Goal: Information Seeking & Learning: Understand process/instructions

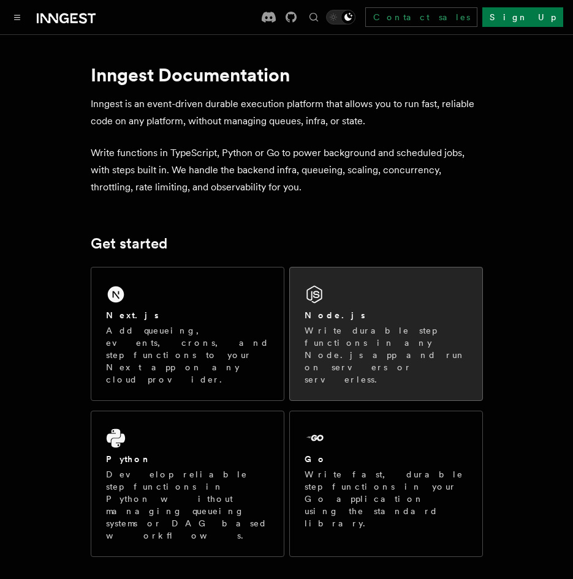
click at [405, 320] on div "Node.js" at bounding box center [385, 315] width 163 height 13
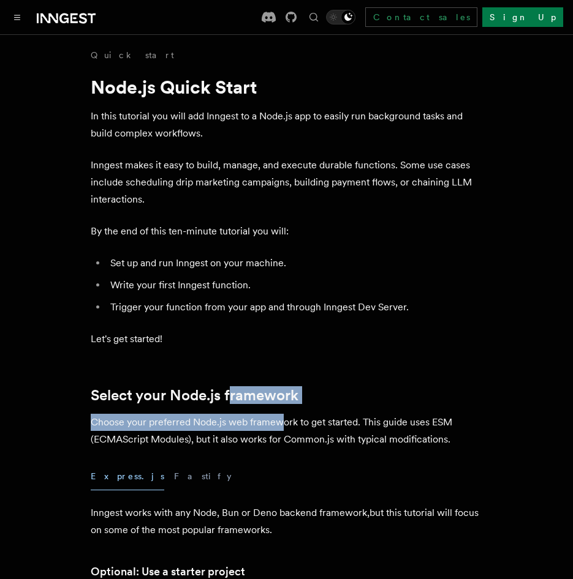
drag, startPoint x: 228, startPoint y: 370, endPoint x: 284, endPoint y: 430, distance: 81.0
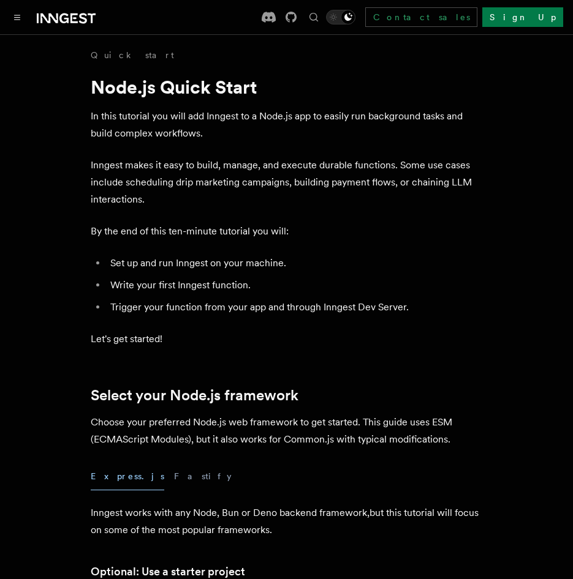
drag, startPoint x: 284, startPoint y: 430, endPoint x: 265, endPoint y: 453, distance: 29.6
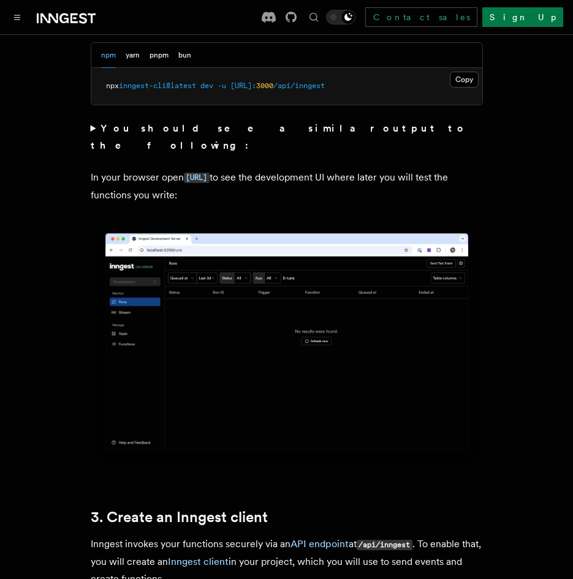
scroll to position [1470, 0]
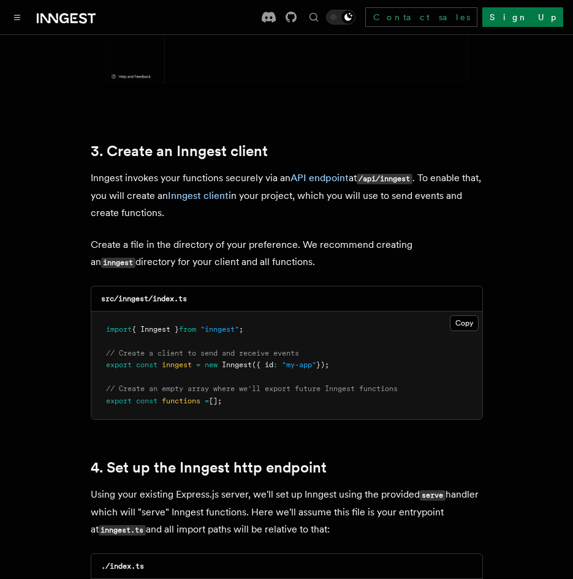
drag, startPoint x: 102, startPoint y: 312, endPoint x: 255, endPoint y: 391, distance: 171.7
click at [255, 391] on pre "import { Inngest } from "inngest" ; // Create a client to send and receive even…" at bounding box center [286, 366] width 391 height 108
drag, startPoint x: 279, startPoint y: 389, endPoint x: 93, endPoint y: 298, distance: 207.6
click at [93, 312] on pre "import { Inngest } from "inngest" ; // Create a client to send and receive even…" at bounding box center [286, 366] width 391 height 108
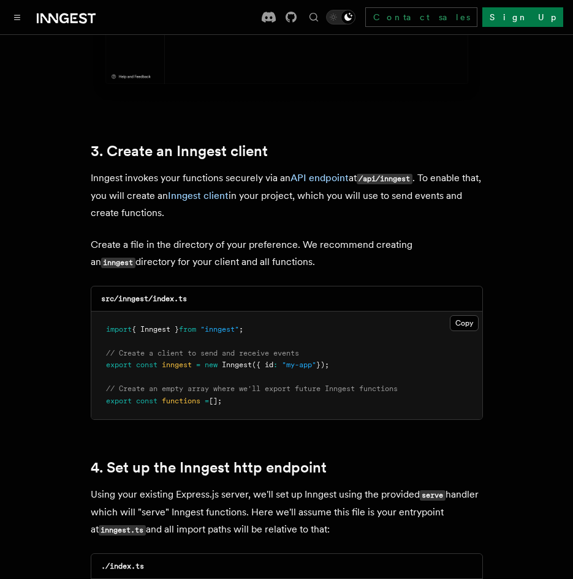
drag, startPoint x: 93, startPoint y: 298, endPoint x: 146, endPoint y: 347, distance: 72.8
click at [146, 361] on span "const" at bounding box center [146, 365] width 21 height 9
drag, startPoint x: 179, startPoint y: 354, endPoint x: 304, endPoint y: 389, distance: 129.9
click at [304, 389] on pre "import { Inngest } from "inngest" ; // Create a client to send and receive even…" at bounding box center [286, 366] width 391 height 108
drag, startPoint x: 304, startPoint y: 389, endPoint x: 203, endPoint y: 400, distance: 101.0
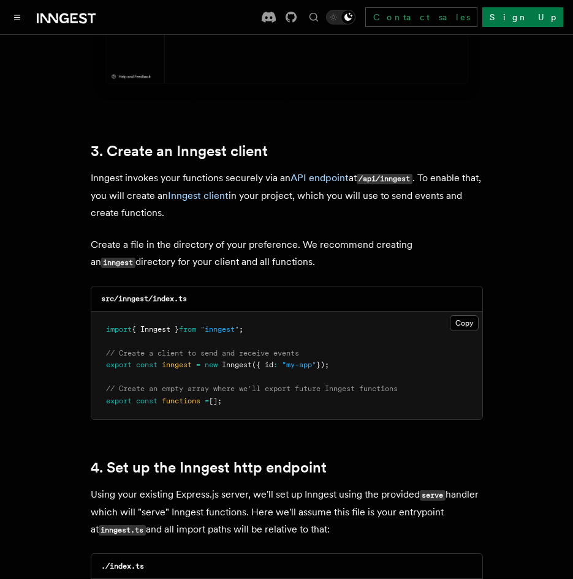
click at [203, 400] on pre "import { Inngest } from "inngest" ; // Create a client to send and receive even…" at bounding box center [286, 366] width 391 height 108
drag, startPoint x: 266, startPoint y: 387, endPoint x: 75, endPoint y: 290, distance: 214.4
drag, startPoint x: 75, startPoint y: 290, endPoint x: 212, endPoint y: 399, distance: 175.2
click at [211, 399] on pre "import { Inngest } from "inngest" ; // Create a client to send and receive even…" at bounding box center [286, 366] width 391 height 108
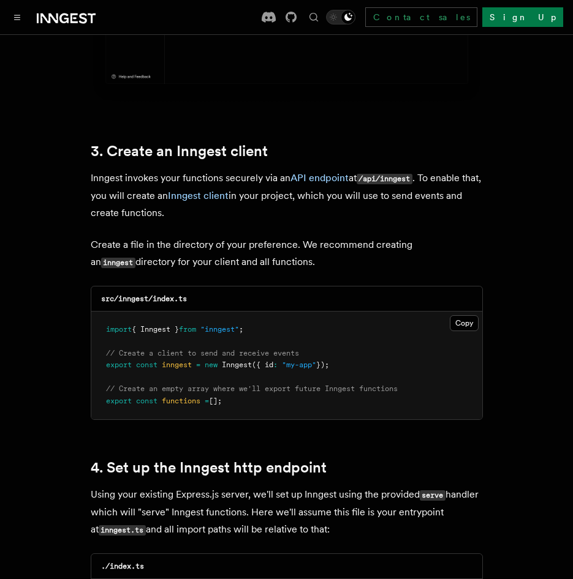
drag, startPoint x: 254, startPoint y: 386, endPoint x: 67, endPoint y: 323, distance: 196.5
drag, startPoint x: 67, startPoint y: 323, endPoint x: 282, endPoint y: 379, distance: 221.4
click at [282, 379] on pre "import { Inngest } from "inngest" ; // Create a client to send and receive even…" at bounding box center [286, 366] width 391 height 108
drag, startPoint x: 287, startPoint y: 385, endPoint x: 91, endPoint y: 312, distance: 209.3
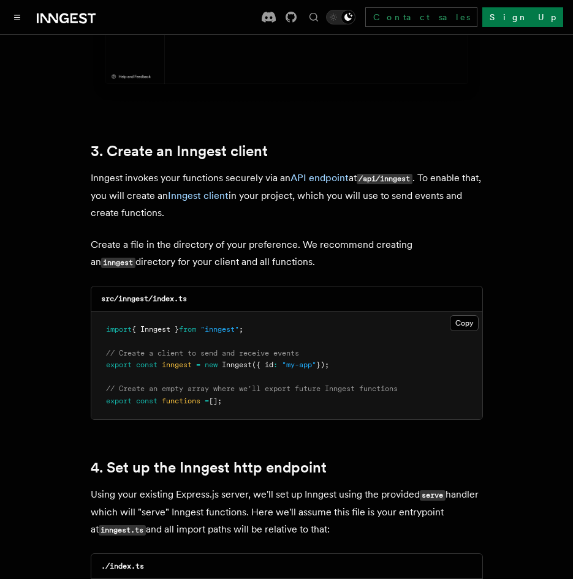
click at [91, 312] on pre "import { Inngest } from "inngest" ; // Create a client to send and receive even…" at bounding box center [286, 366] width 391 height 108
drag, startPoint x: 91, startPoint y: 312, endPoint x: 285, endPoint y: 380, distance: 205.1
click at [285, 380] on pre "import { Inngest } from "inngest" ; // Create a client to send and receive even…" at bounding box center [286, 366] width 391 height 108
drag, startPoint x: 304, startPoint y: 390, endPoint x: 81, endPoint y: 318, distance: 234.3
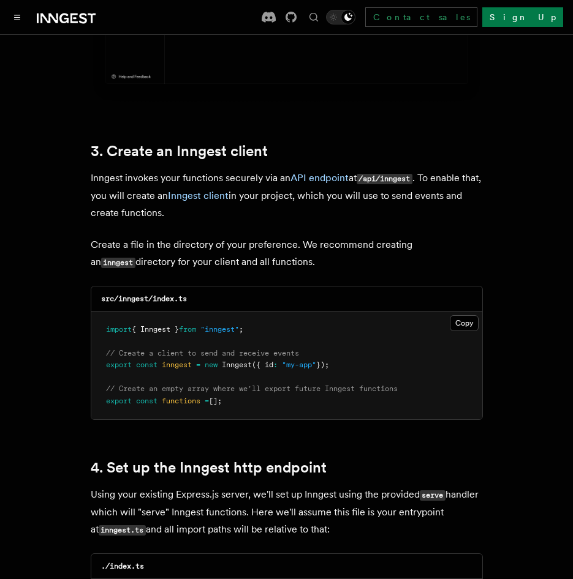
drag, startPoint x: 81, startPoint y: 318, endPoint x: 265, endPoint y: 372, distance: 192.0
click at [265, 385] on span "// Create an empty array where we'll export future Inngest functions" at bounding box center [251, 389] width 291 height 9
drag, startPoint x: 280, startPoint y: 384, endPoint x: 85, endPoint y: 311, distance: 208.5
drag, startPoint x: 85, startPoint y: 311, endPoint x: 295, endPoint y: 379, distance: 220.2
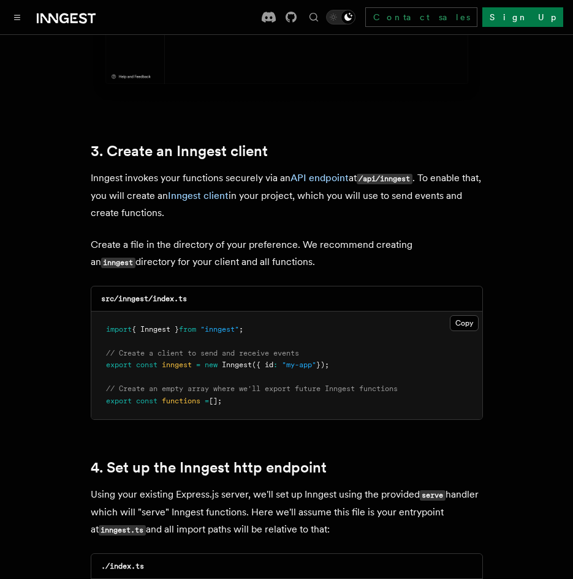
click at [295, 379] on pre "import { Inngest } from "inngest" ; // Create a client to send and receive even…" at bounding box center [286, 366] width 391 height 108
drag, startPoint x: 202, startPoint y: 355, endPoint x: 51, endPoint y: 315, distance: 155.8
drag, startPoint x: 51, startPoint y: 315, endPoint x: 287, endPoint y: 385, distance: 245.1
click at [287, 385] on pre "import { Inngest } from "inngest" ; // Create a client to send and receive even…" at bounding box center [286, 366] width 391 height 108
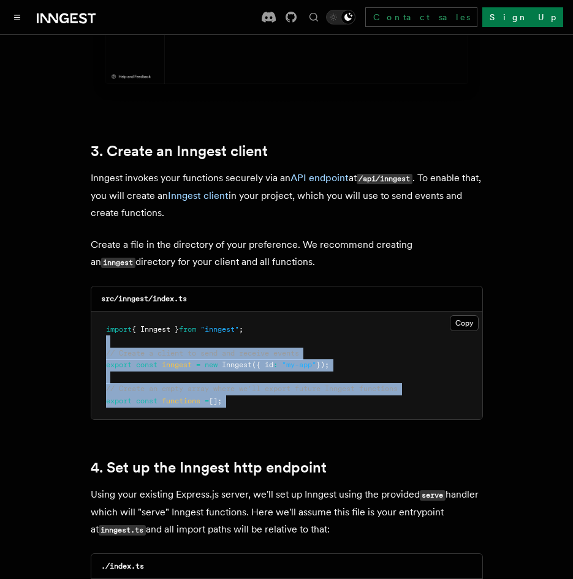
drag, startPoint x: 287, startPoint y: 385, endPoint x: 52, endPoint y: 328, distance: 241.3
drag, startPoint x: 52, startPoint y: 328, endPoint x: 292, endPoint y: 397, distance: 249.8
click at [292, 397] on pre "import { Inngest } from "inngest" ; // Create a client to send and receive even…" at bounding box center [286, 366] width 391 height 108
drag, startPoint x: 335, startPoint y: 387, endPoint x: 97, endPoint y: 316, distance: 248.0
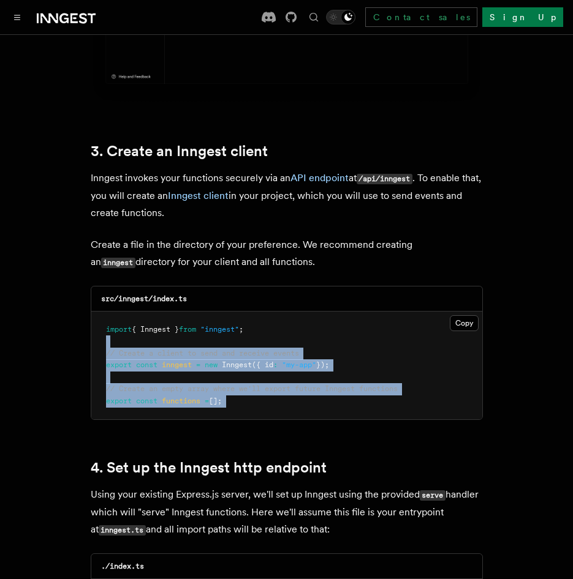
click at [97, 317] on pre "import { Inngest } from "inngest" ; // Create a client to send and receive even…" at bounding box center [286, 366] width 391 height 108
drag, startPoint x: 97, startPoint y: 316, endPoint x: 343, endPoint y: 386, distance: 255.4
click at [343, 386] on pre "import { Inngest } from "inngest" ; // Create a client to send and receive even…" at bounding box center [286, 366] width 391 height 108
drag, startPoint x: 195, startPoint y: 345, endPoint x: 75, endPoint y: 321, distance: 123.1
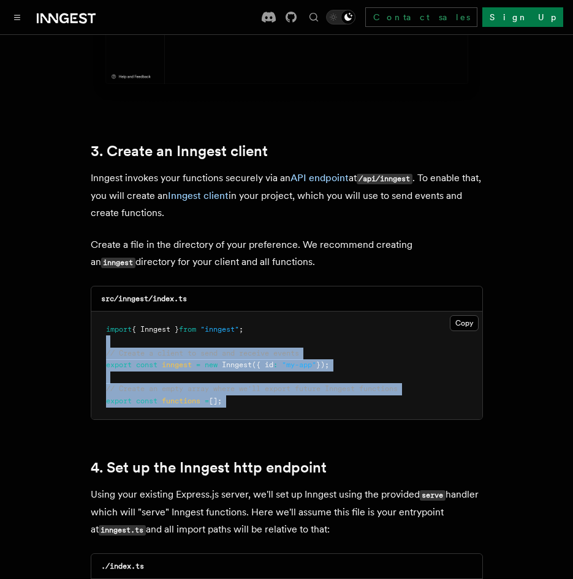
drag, startPoint x: 75, startPoint y: 321, endPoint x: 308, endPoint y: 391, distance: 243.7
click at [308, 391] on pre "import { Inngest } from "inngest" ; // Create a client to send and receive even…" at bounding box center [286, 366] width 391 height 108
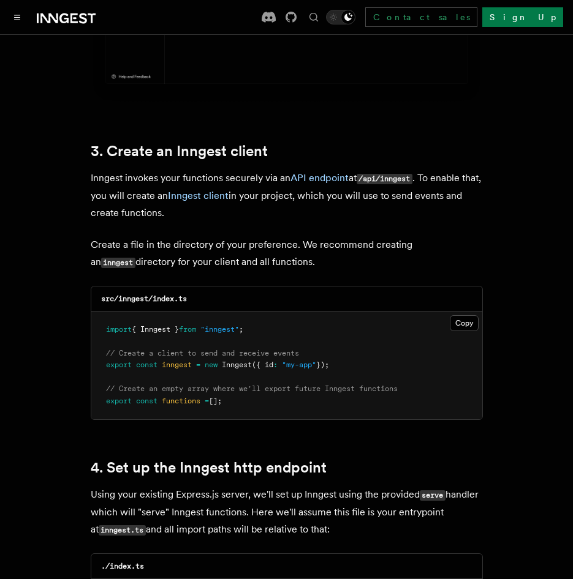
scroll to position [1715, 0]
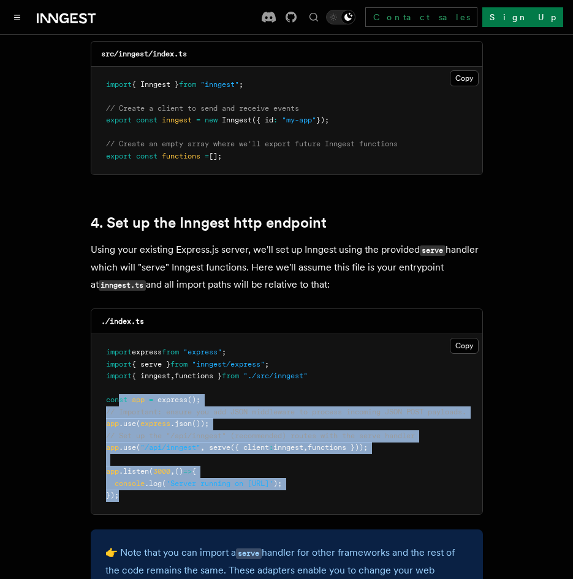
drag, startPoint x: 133, startPoint y: 420, endPoint x: 167, endPoint y: 492, distance: 79.4
click at [167, 492] on pre "import express from "express" ; import { serve } from "inngest/express" ; impor…" at bounding box center [286, 424] width 391 height 180
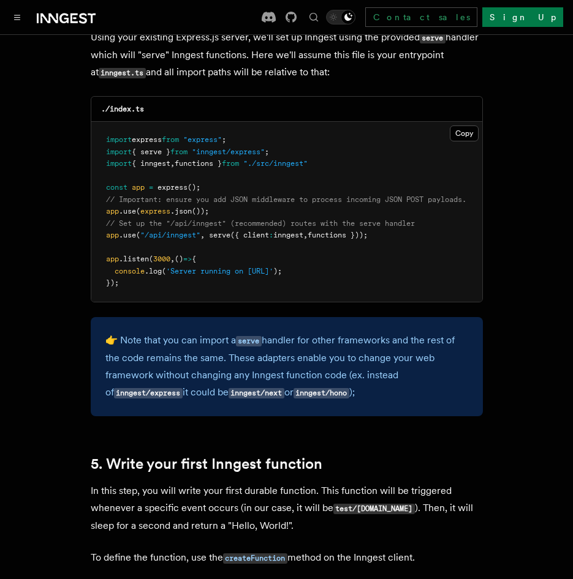
scroll to position [1959, 0]
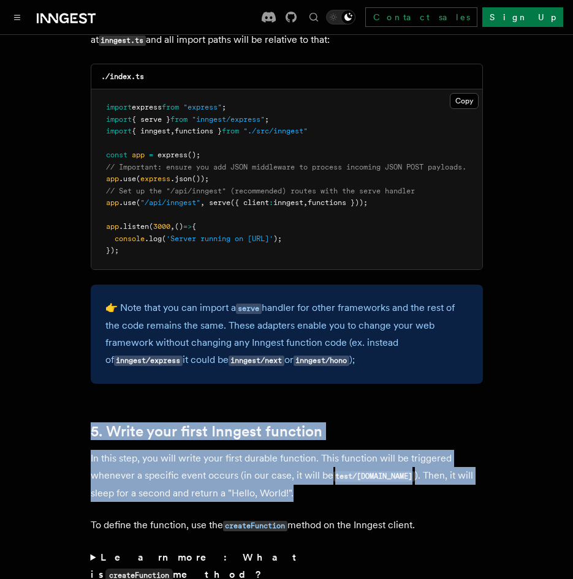
drag, startPoint x: 75, startPoint y: 414, endPoint x: 347, endPoint y: 485, distance: 281.0
drag, startPoint x: 347, startPoint y: 485, endPoint x: 318, endPoint y: 492, distance: 29.7
click at [318, 492] on p "In this step, you will write your first durable function. This function will be…" at bounding box center [287, 476] width 392 height 52
drag, startPoint x: 335, startPoint y: 489, endPoint x: 83, endPoint y: 399, distance: 267.9
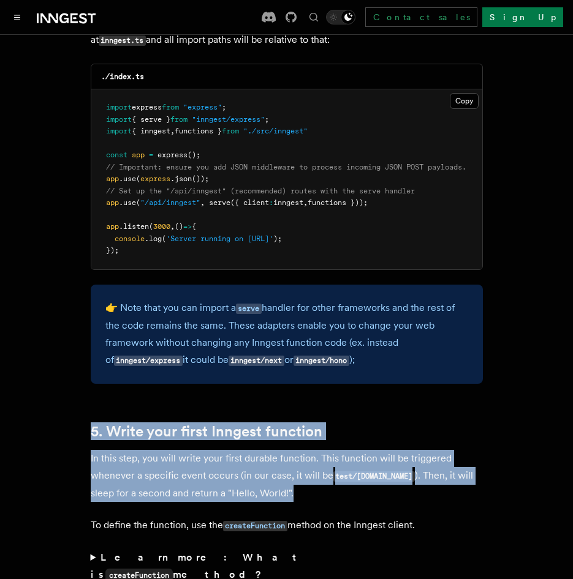
drag, startPoint x: 83, startPoint y: 399, endPoint x: 162, endPoint y: 479, distance: 113.4
click at [178, 486] on p "In this step, you will write your first durable function. This function will be…" at bounding box center [287, 476] width 392 height 52
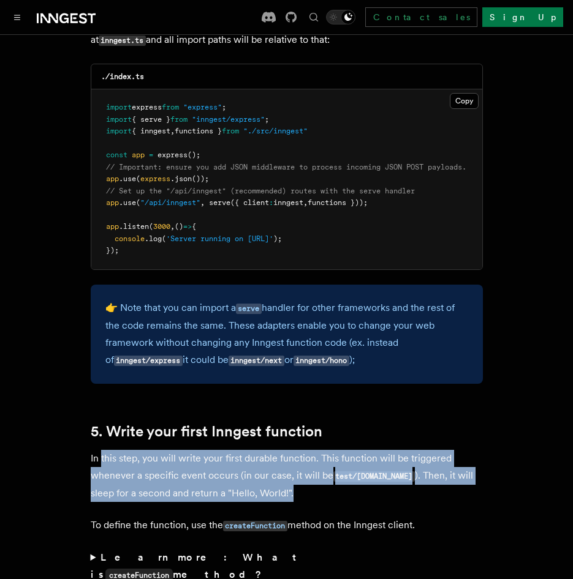
drag
click at [321, 488] on p "In this step, you will write your first durable function. This function will be…" at bounding box center [287, 476] width 392 height 52
click at [274, 489] on p "In this step, you will write your first durable function. This function will be…" at bounding box center [287, 476] width 392 height 52
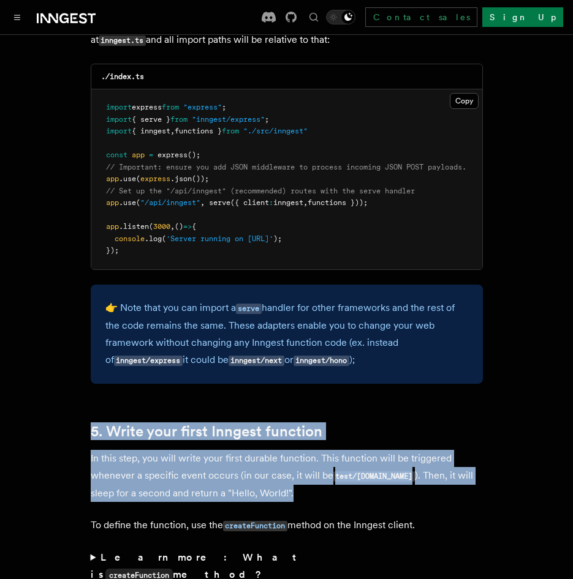
click at [227, 484] on p "In this step, you will write your first durable function. This function will be…" at bounding box center [287, 476] width 392 height 52
click at [242, 471] on p "In this step, you will write your first durable function. This function will be…" at bounding box center [287, 476] width 392 height 52
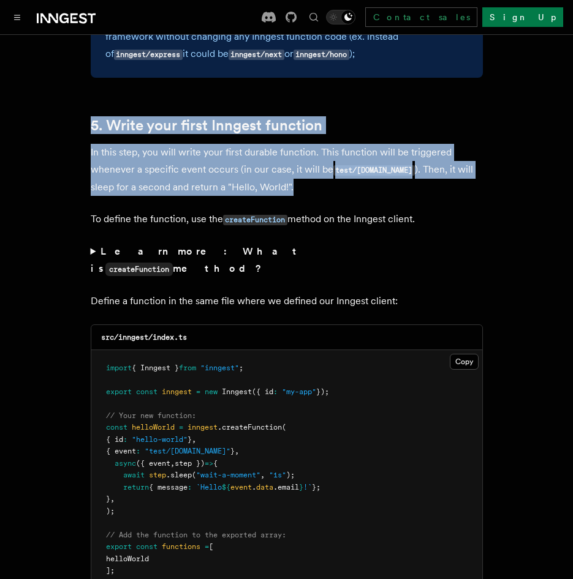
click at [193, 469] on pre "import { Inngest } from "inngest" ; export const inngest = new Inngest ({ id : …" at bounding box center [286, 469] width 391 height 239
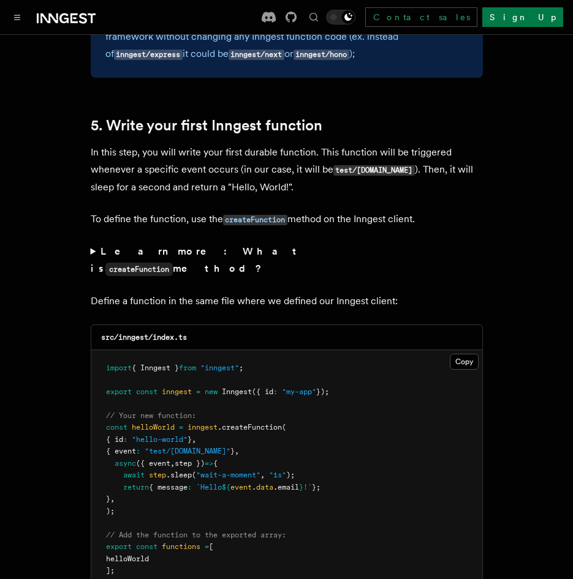
click at [183, 484] on pre "import { Inngest } from "inngest" ; export const inngest = new Inngest ({ id : …" at bounding box center [286, 469] width 391 height 239
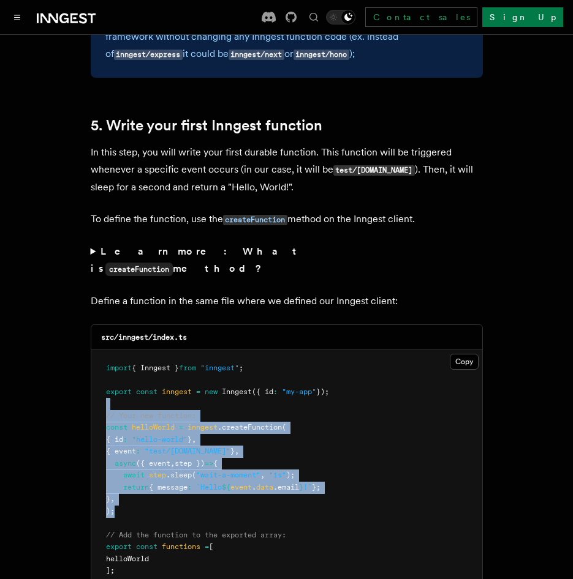
click at [132, 375] on pre "import { Inngest } from "inngest" ; export const inngest = new Inngest ({ id : …" at bounding box center [286, 469] width 391 height 239
click at [192, 473] on pre "import { Inngest } from "inngest" ; export const inngest = new Inngest ({ id : …" at bounding box center [286, 469] width 391 height 239
click at [140, 384] on pre "import { Inngest } from "inngest" ; export const inngest = new Inngest ({ id : …" at bounding box center [286, 469] width 391 height 239
click at [224, 497] on pre "import { Inngest } from "inngest" ; export const inngest = new Inngest ({ id : …" at bounding box center [286, 469] width 391 height 239
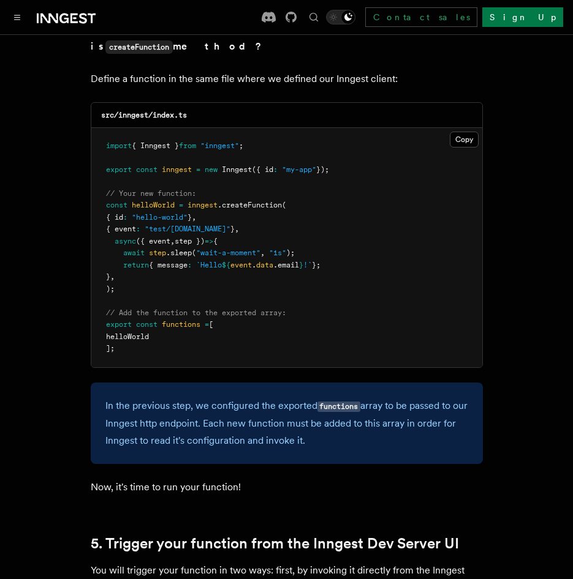
scroll to position [2511, 0]
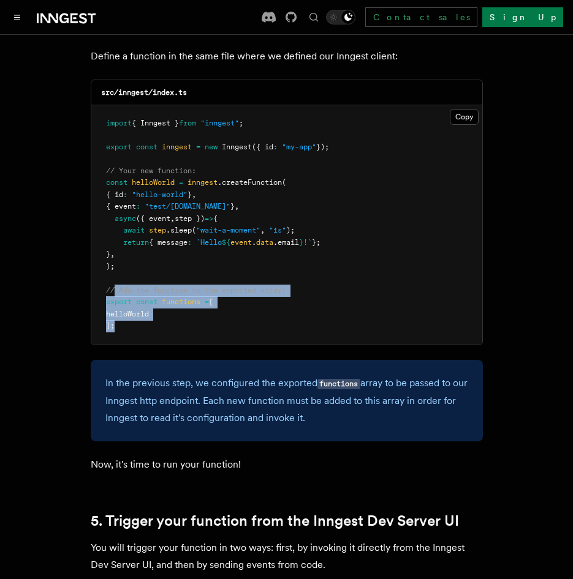
click at [133, 313] on pre "import { Inngest } from "inngest" ; export const inngest = new Inngest ({ id : …" at bounding box center [286, 224] width 391 height 239
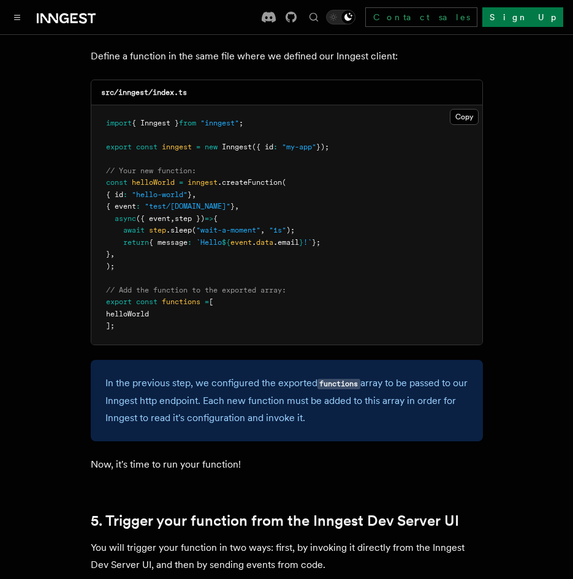
click at [143, 360] on div "In the previous step, we configured the exported functions array to be passed t…" at bounding box center [287, 400] width 392 height 81
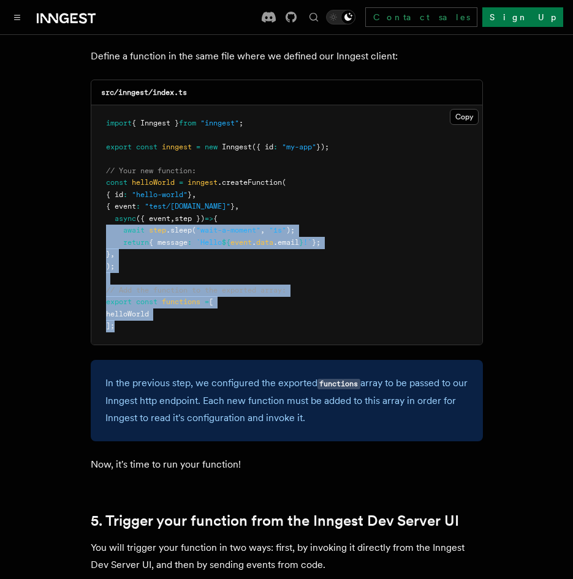
click at [100, 199] on pre "import { Inngest } from "inngest" ; export const inngest = new Inngest ({ id : …" at bounding box center [286, 224] width 391 height 239
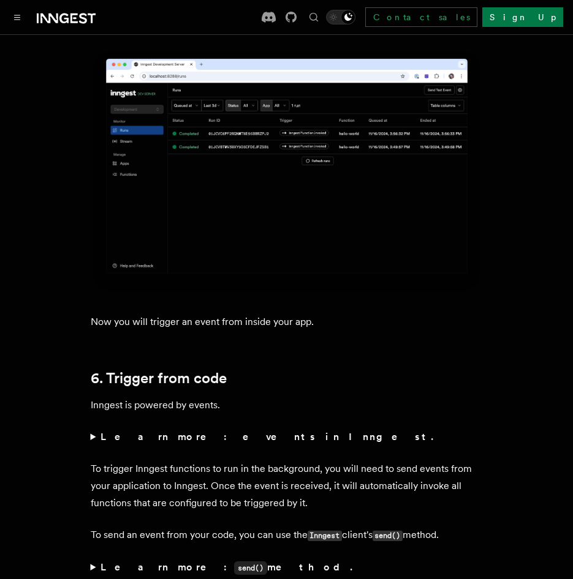
scroll to position [5572, 0]
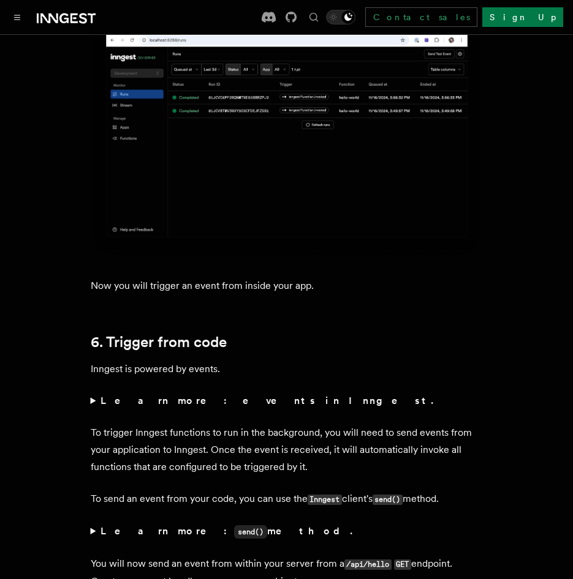
click at [158, 424] on p "To trigger Inngest functions to run in the background, you will need to send ev…" at bounding box center [287, 449] width 392 height 51
click at [91, 393] on summary "Learn more: events in Inngest." at bounding box center [287, 401] width 392 height 17
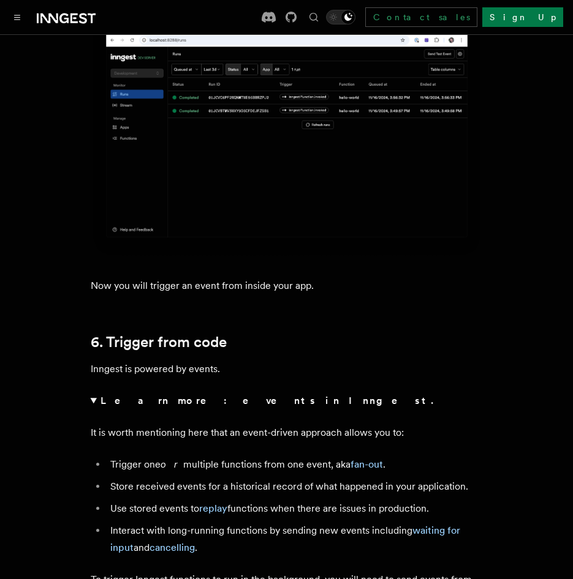
click at [91, 393] on summary "Learn more: events in Inngest." at bounding box center [287, 401] width 392 height 17
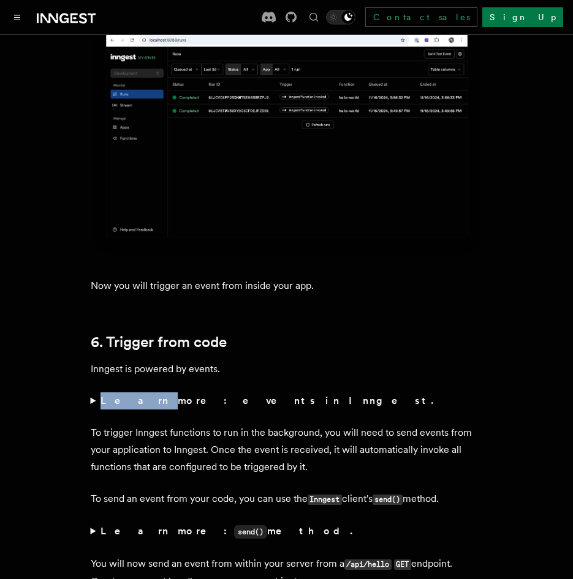
click at [91, 393] on summary "Learn more: events in Inngest." at bounding box center [287, 401] width 392 height 17
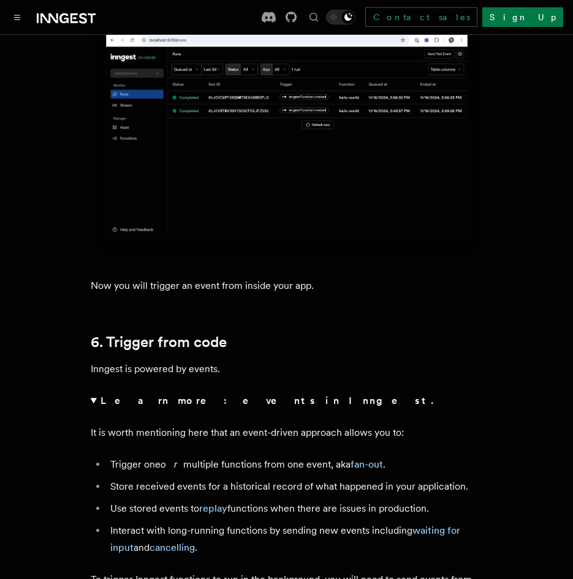
click at [91, 393] on summary "Learn more: events in Inngest." at bounding box center [287, 401] width 392 height 17
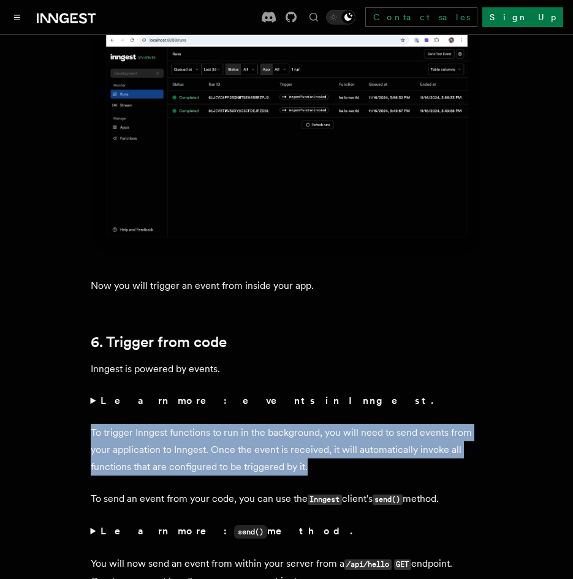
click at [344, 424] on p "To trigger Inngest functions to run in the background, you will need to send ev…" at bounding box center [287, 449] width 392 height 51
click at [323, 433] on p "To trigger Inngest functions to run in the background, you will need to send ev…" at bounding box center [287, 449] width 392 height 51
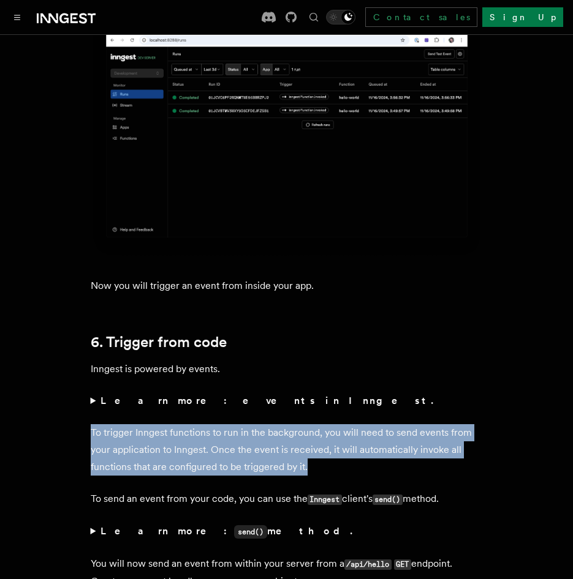
click at [305, 424] on p "To trigger Inngest functions to run in the background, you will need to send ev…" at bounding box center [287, 449] width 392 height 51
click at [119, 424] on p "To trigger Inngest functions to run in the background, you will need to send ev…" at bounding box center [287, 449] width 392 height 51
click at [305, 424] on p "To trigger Inngest functions to run in the background, you will need to send ev…" at bounding box center [287, 449] width 392 height 51
click at [159, 424] on p "To trigger Inngest functions to run in the background, you will need to send ev…" at bounding box center [287, 449] width 392 height 51
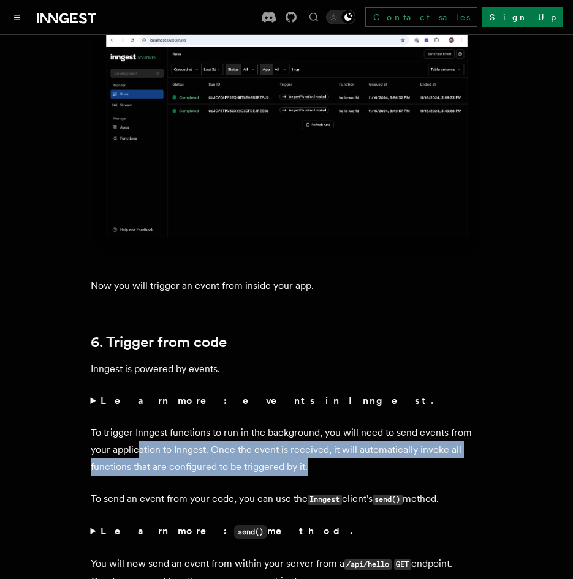
click at [138, 424] on p "To trigger Inngest functions to run in the background, you will need to send ev…" at bounding box center [287, 449] width 392 height 51
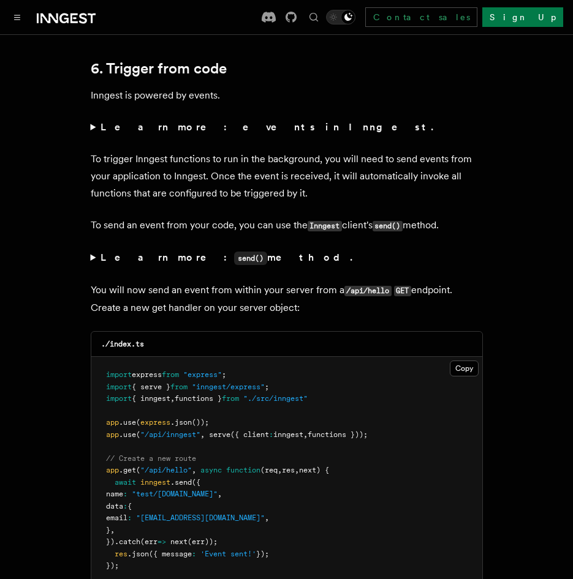
scroll to position [5940, 0]
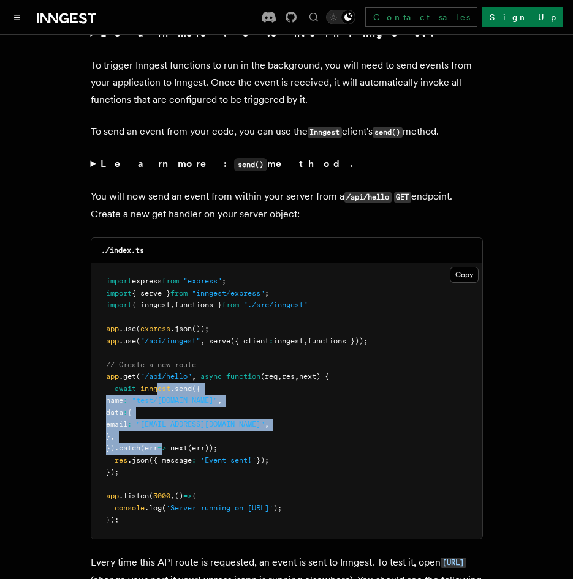
click at [177, 405] on pre "import express from "express" ; import { serve } from "inngest/express" ; impor…" at bounding box center [286, 401] width 391 height 276
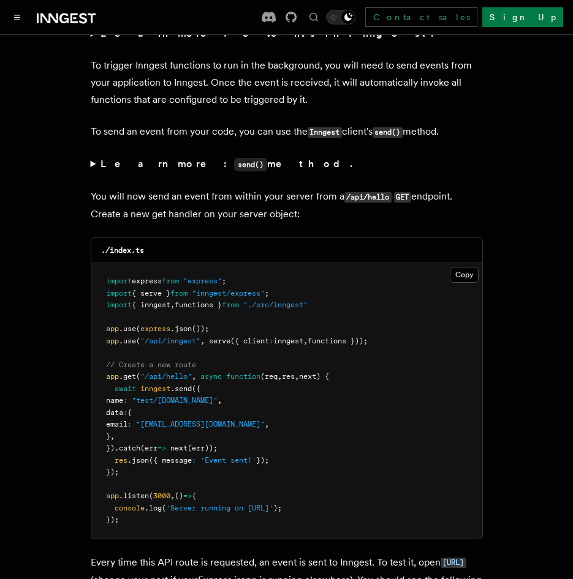
click at [173, 456] on span "({ message" at bounding box center [170, 460] width 43 height 9
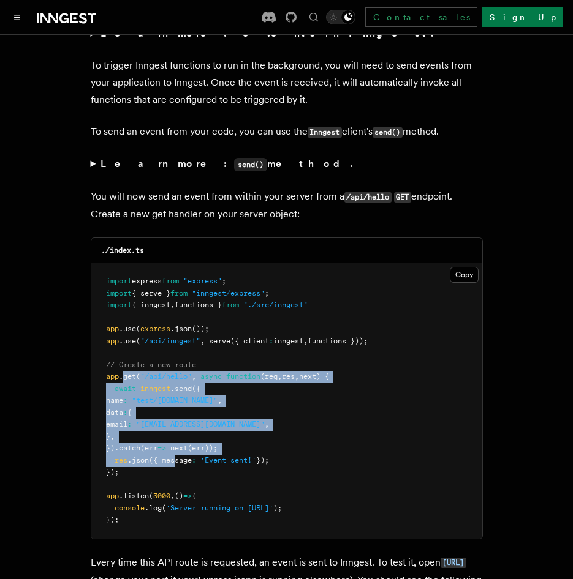
click at [124, 340] on pre "import express from "express" ; import { serve } from "inngest/express" ; impor…" at bounding box center [286, 401] width 391 height 276
click at [159, 456] on span "({ message" at bounding box center [170, 460] width 43 height 9
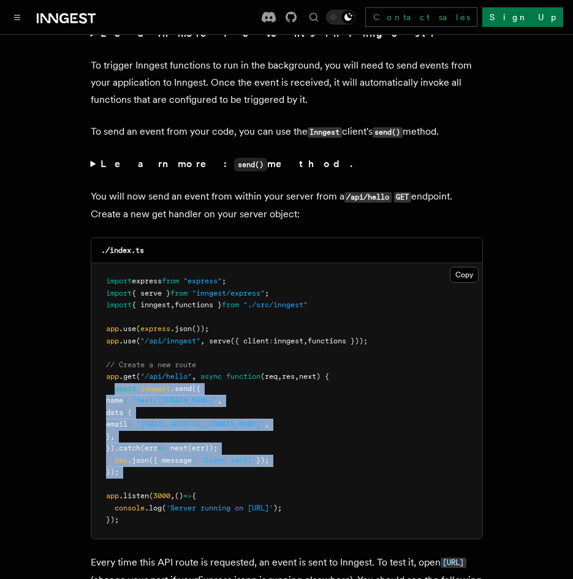
click at [113, 350] on pre "import express from "express" ; import { serve } from "inngest/express" ; impor…" at bounding box center [286, 401] width 391 height 276
click at [113, 385] on span at bounding box center [110, 389] width 9 height 9
click at [130, 426] on pre "import express from "express" ; import { serve } from "inngest/express" ; impor…" at bounding box center [286, 401] width 391 height 276
click at [111, 345] on pre "import express from "express" ; import { serve } from "inngest/express" ; impor…" at bounding box center [286, 401] width 391 height 276
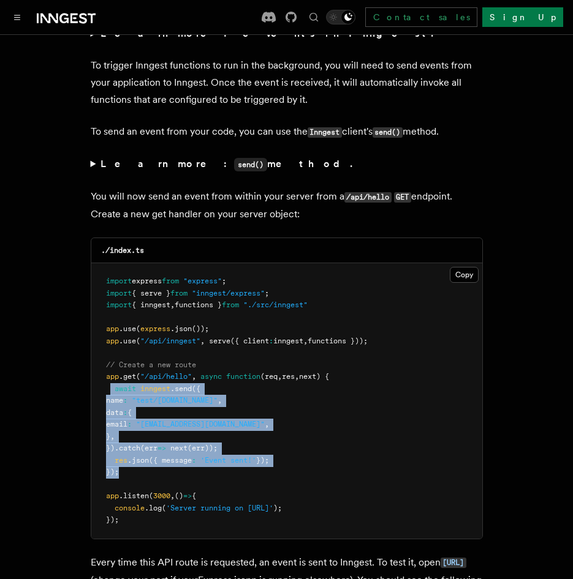
click at [111, 385] on span at bounding box center [110, 389] width 9 height 9
click at [136, 435] on pre "import express from "express" ; import { serve } from "inngest/express" ; impor…" at bounding box center [286, 401] width 391 height 276
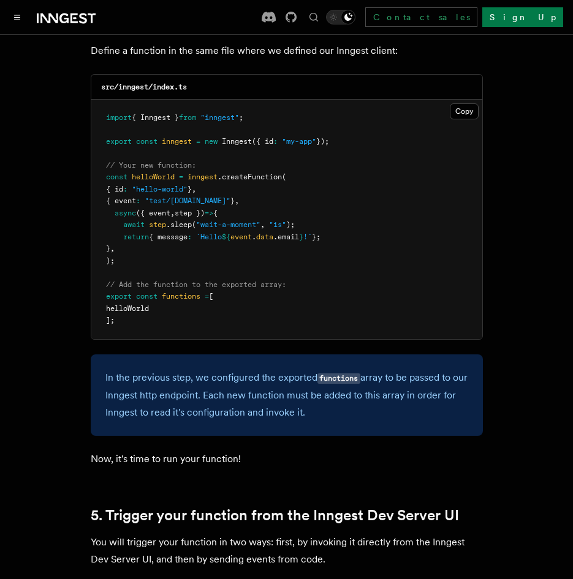
scroll to position [2388, 0]
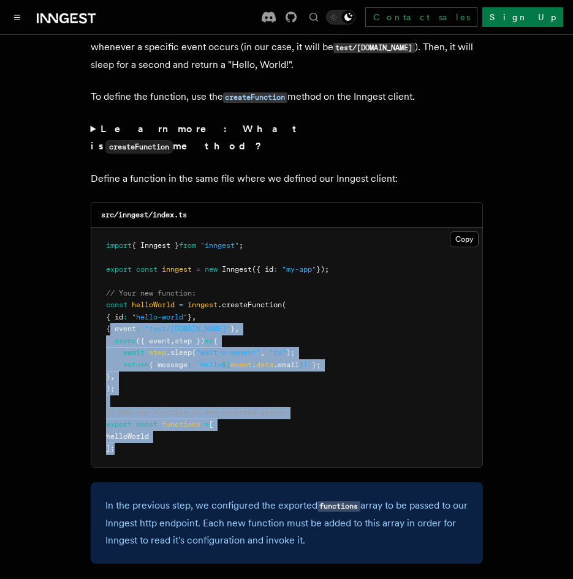
click at [160, 424] on pre "import { Inngest } from "inngest" ; export const inngest = new Inngest ({ id : …" at bounding box center [286, 347] width 391 height 239
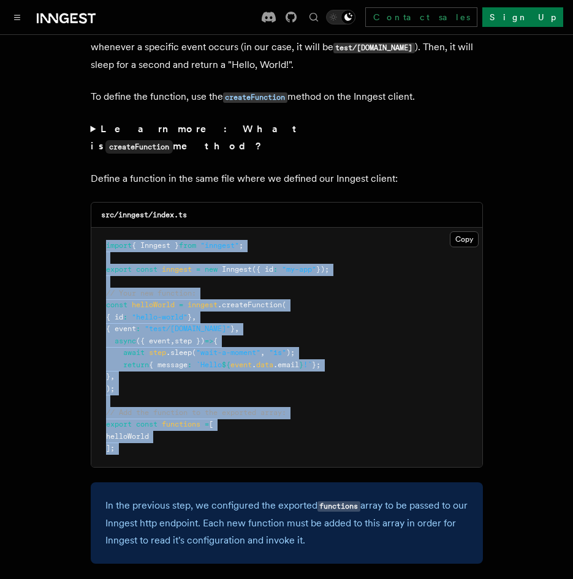
click at [110, 228] on pre "import { Inngest } from "inngest" ; export const inngest = new Inngest ({ id : …" at bounding box center [286, 347] width 391 height 239
click at [160, 348] on pre "import { Inngest } from "inngest" ; export const inngest = new Inngest ({ id : …" at bounding box center [286, 347] width 391 height 239
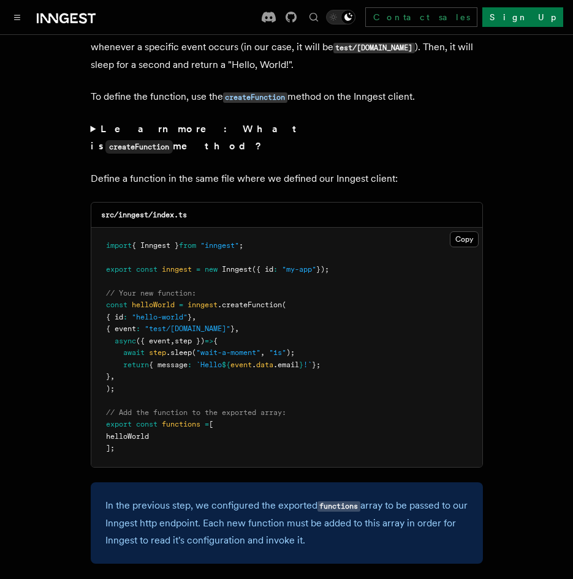
scroll to position [2694, 0]
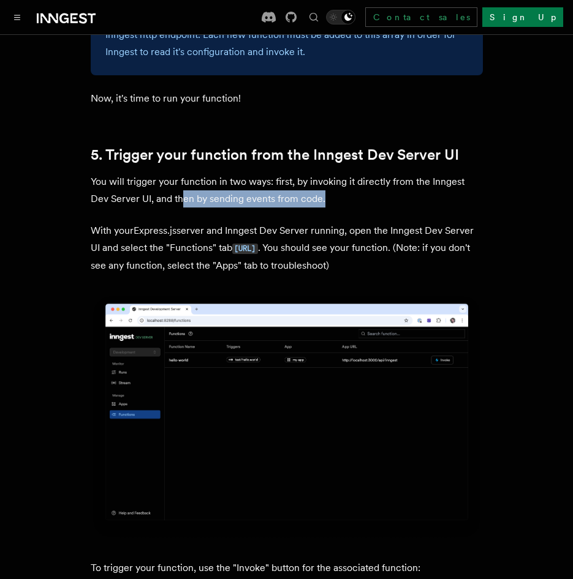
scroll to position [2878, 0]
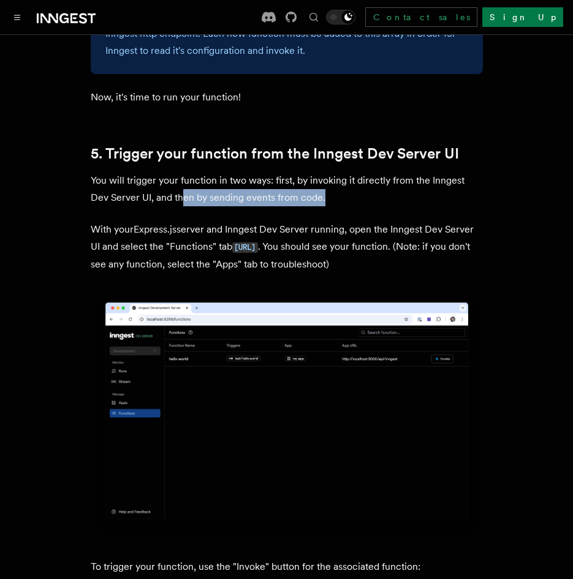
click at [118, 221] on p "With your Express.js server and Inngest Dev Server running, open the Inngest De…" at bounding box center [287, 247] width 392 height 52
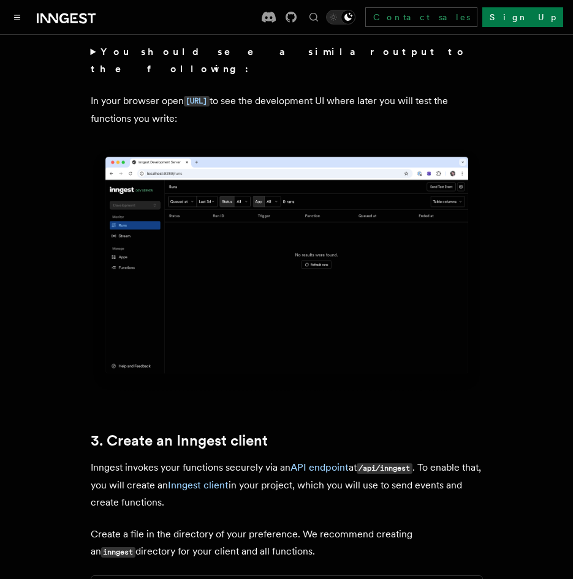
scroll to position [1041, 0]
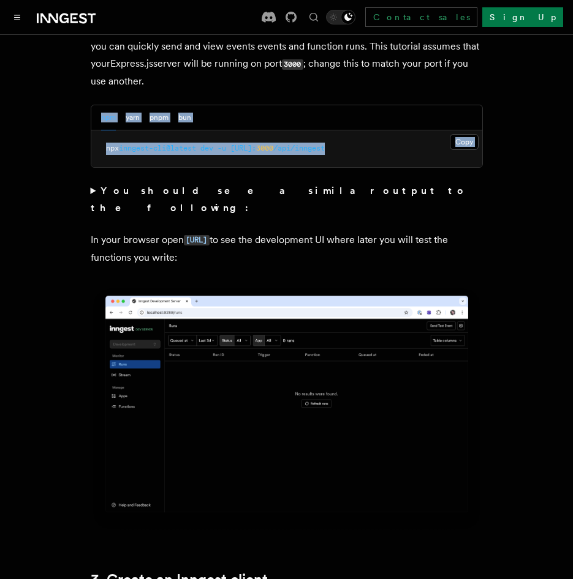
drag, startPoint x: 309, startPoint y: 140, endPoint x: 56, endPoint y: 130, distance: 253.1
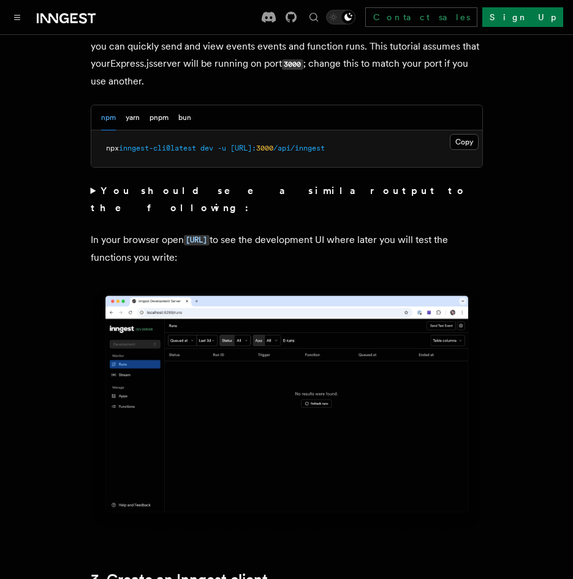
drag, startPoint x: 56, startPoint y: 130, endPoint x: 130, endPoint y: 194, distance: 97.2
click at [130, 194] on strong "You should see a similar output to the following:" at bounding box center [279, 199] width 377 height 29
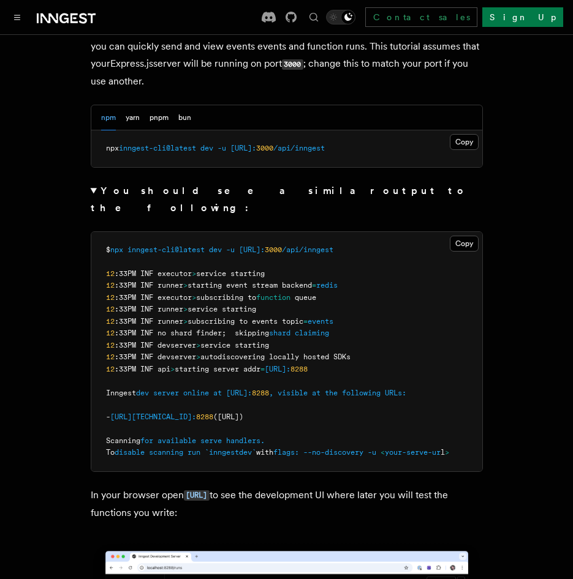
click at [108, 147] on span "npx" at bounding box center [112, 148] width 13 height 9
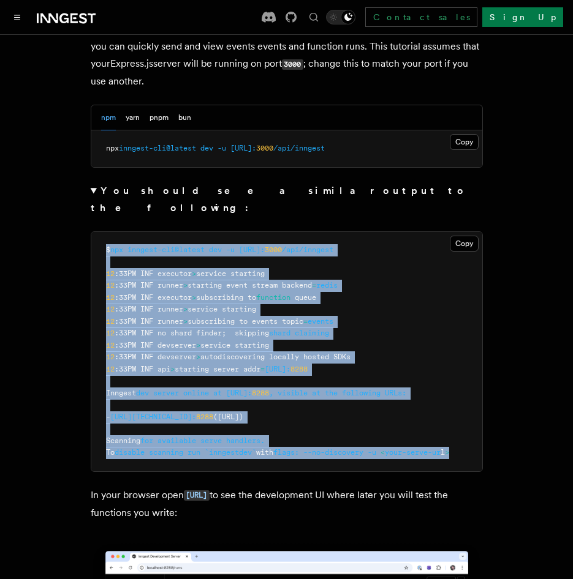
scroll to position [0, 45]
drag, startPoint x: 97, startPoint y: 235, endPoint x: 487, endPoint y: 438, distance: 439.9
drag, startPoint x: 487, startPoint y: 438, endPoint x: 467, endPoint y: 437, distance: 20.2
click at [467, 437] on pre "$ npx inngest-cli@latest dev -u http://localhost: 3000 /api/inngest 12 :33PM IN…" at bounding box center [286, 351] width 391 height 239
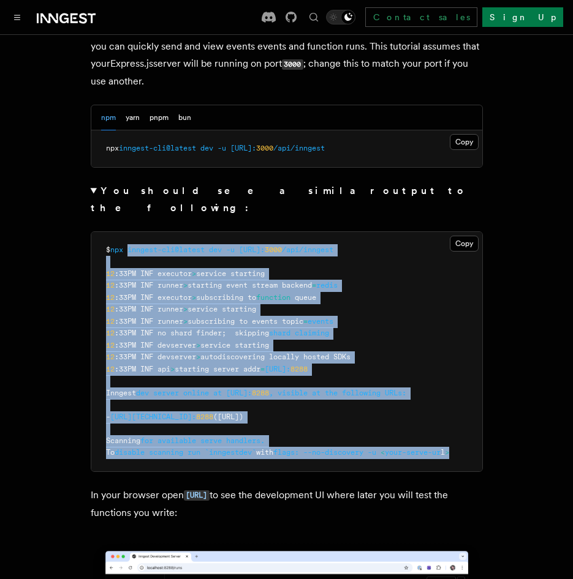
scroll to position [0, 0]
drag, startPoint x: 470, startPoint y: 435, endPoint x: 86, endPoint y: 232, distance: 435.0
drag, startPoint x: 86, startPoint y: 232, endPoint x: 184, endPoint y: 284, distance: 111.5
click at [184, 293] on span ":33PM INF executor" at bounding box center [153, 297] width 77 height 9
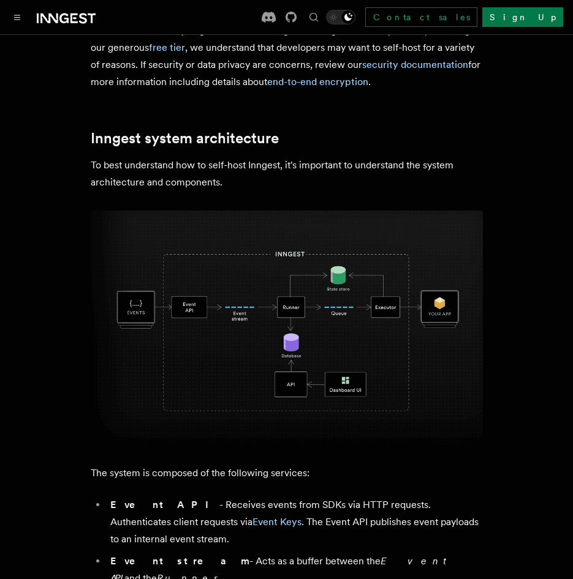
scroll to position [61, 0]
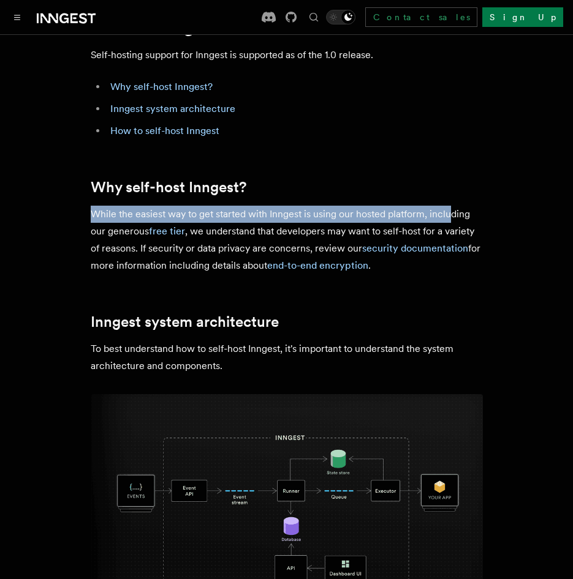
drag, startPoint x: 88, startPoint y: 211, endPoint x: 449, endPoint y: 212, distance: 360.7
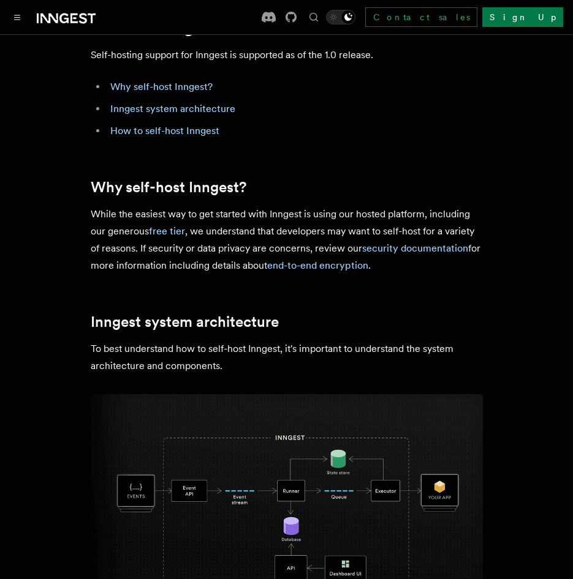
click at [214, 235] on p "While the easiest way to get started with Inngest is using our hosted platform,…" at bounding box center [287, 240] width 392 height 69
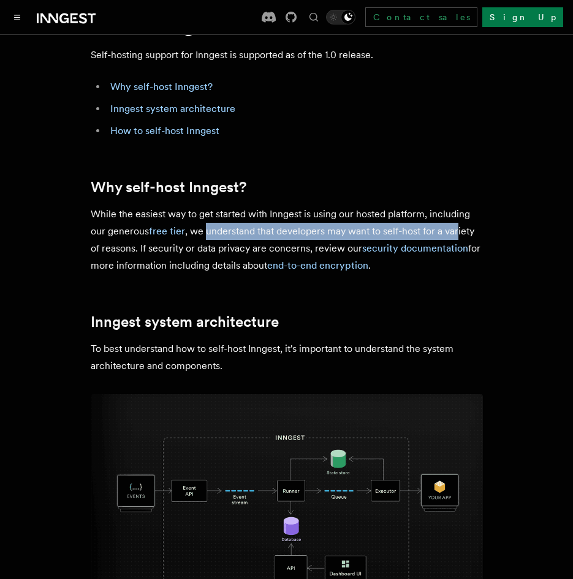
drag, startPoint x: 254, startPoint y: 237, endPoint x: 457, endPoint y: 229, distance: 203.4
click at [457, 229] on p "While the easiest way to get started with Inngest is using our hosted platform,…" at bounding box center [287, 240] width 392 height 69
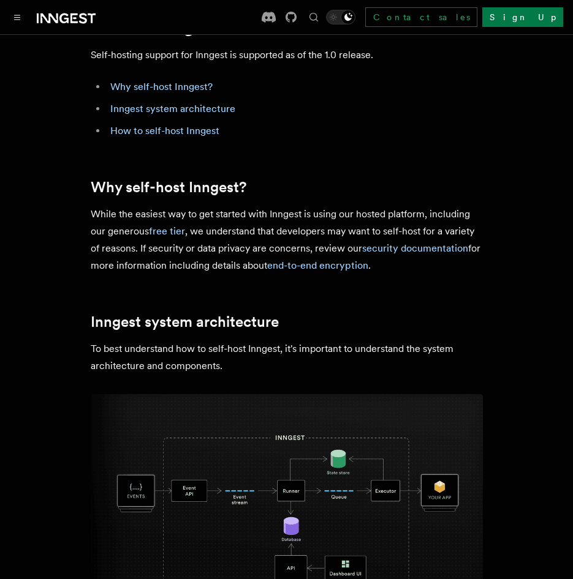
click at [151, 251] on p "While the easiest way to get started with Inngest is using our hosted platform,…" at bounding box center [287, 240] width 392 height 69
drag, startPoint x: 136, startPoint y: 249, endPoint x: 241, endPoint y: 247, distance: 104.7
click at [241, 247] on p "While the easiest way to get started with Inngest is using our hosted platform,…" at bounding box center [287, 240] width 392 height 69
drag, startPoint x: 241, startPoint y: 247, endPoint x: 146, endPoint y: 244, distance: 95.0
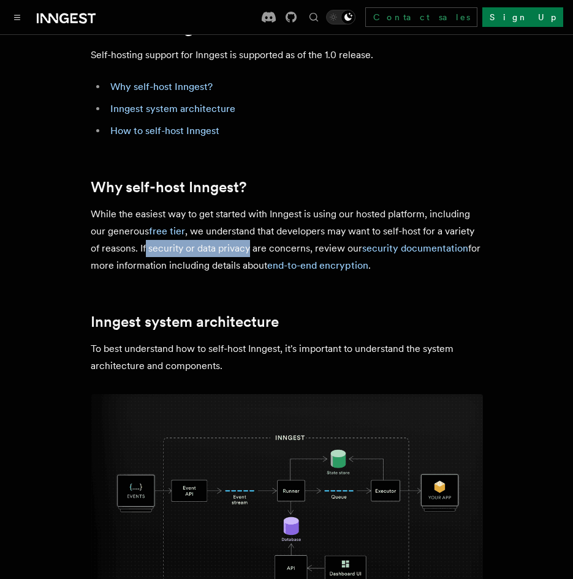
click at [146, 244] on p "While the easiest way to get started with Inngest is using our hosted platform,…" at bounding box center [287, 240] width 392 height 69
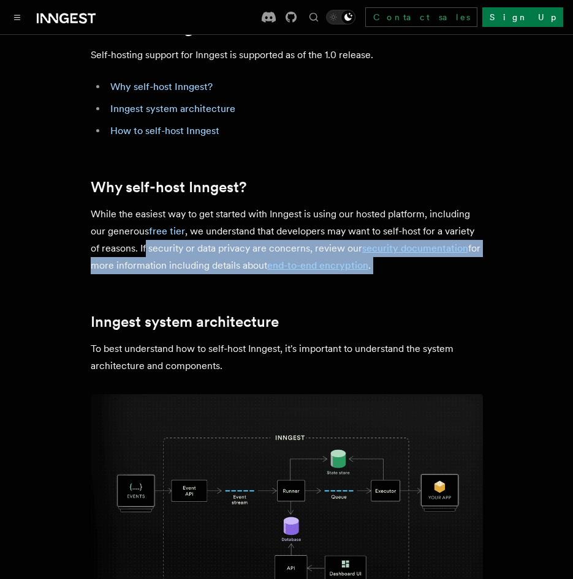
drag, startPoint x: 146, startPoint y: 244, endPoint x: 391, endPoint y: 263, distance: 245.7
click at [391, 263] on p "While the easiest way to get started with Inngest is using our hosted platform,…" at bounding box center [287, 240] width 392 height 69
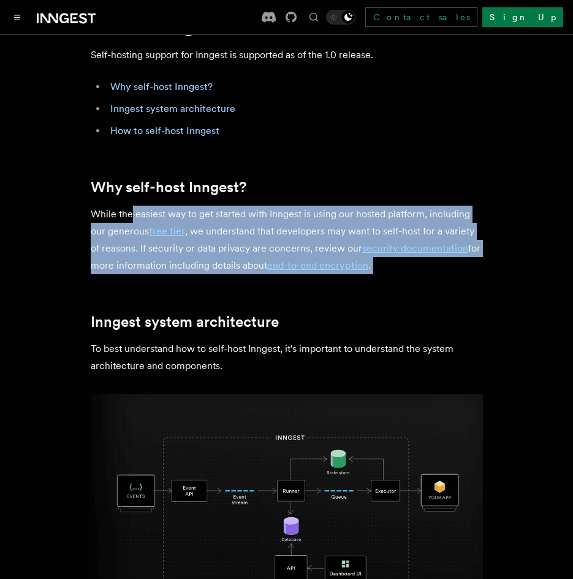
drag, startPoint x: 391, startPoint y: 263, endPoint x: 132, endPoint y: 211, distance: 264.3
click at [132, 211] on p "While the easiest way to get started with Inngest is using our hosted platform,…" at bounding box center [287, 240] width 392 height 69
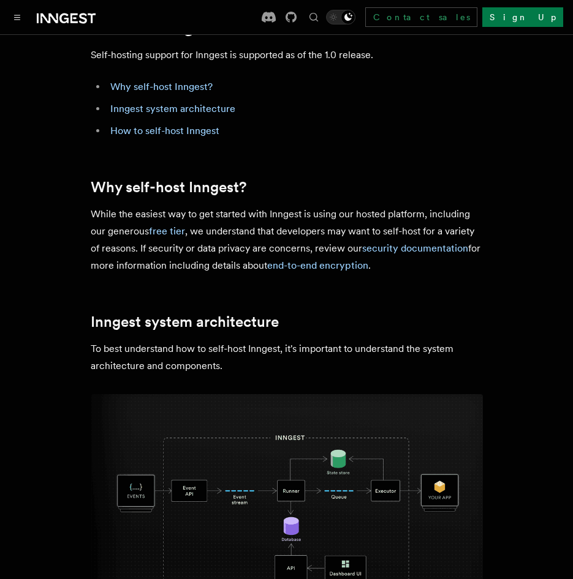
drag, startPoint x: 132, startPoint y: 211, endPoint x: 162, endPoint y: 309, distance: 103.2
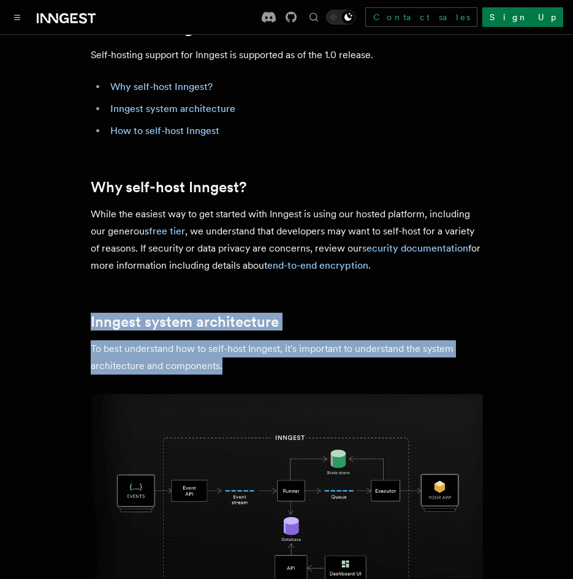
drag, startPoint x: 76, startPoint y: 315, endPoint x: 265, endPoint y: 361, distance: 194.7
click at [265, 361] on p "To best understand how to self-host Inngest, it's important to understand the s…" at bounding box center [287, 357] width 392 height 34
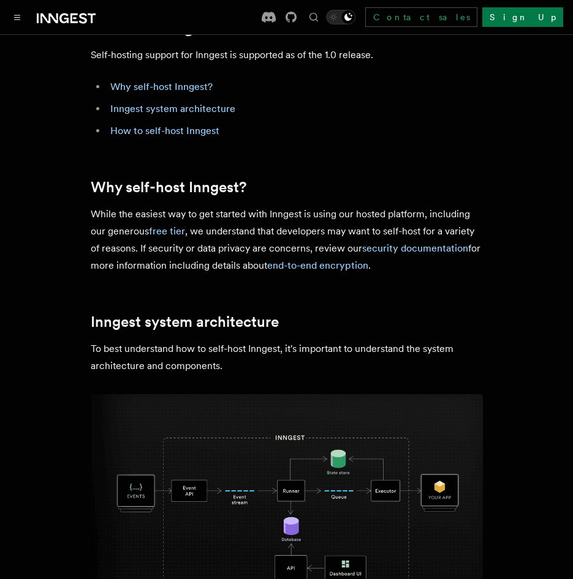
scroll to position [245, 0]
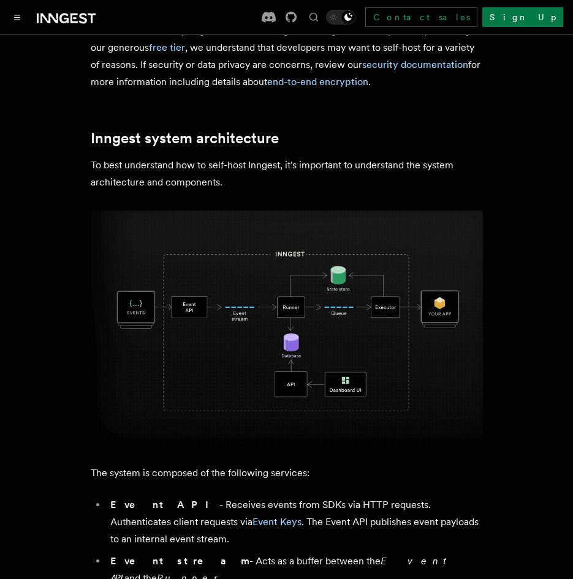
click at [296, 321] on img at bounding box center [287, 328] width 392 height 235
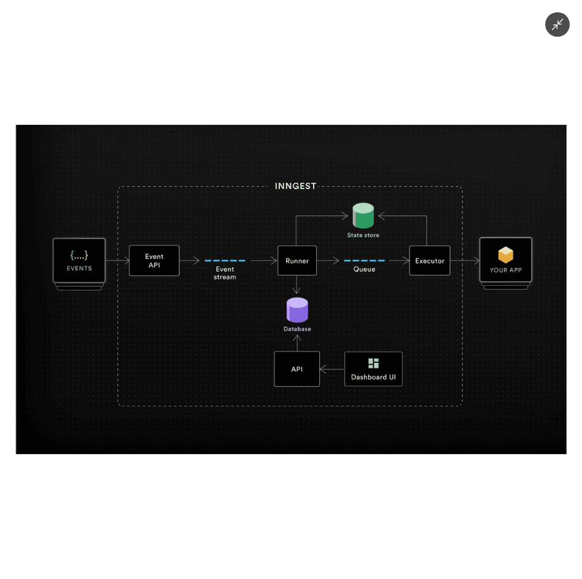
click at [296, 321] on img at bounding box center [290, 289] width 551 height 329
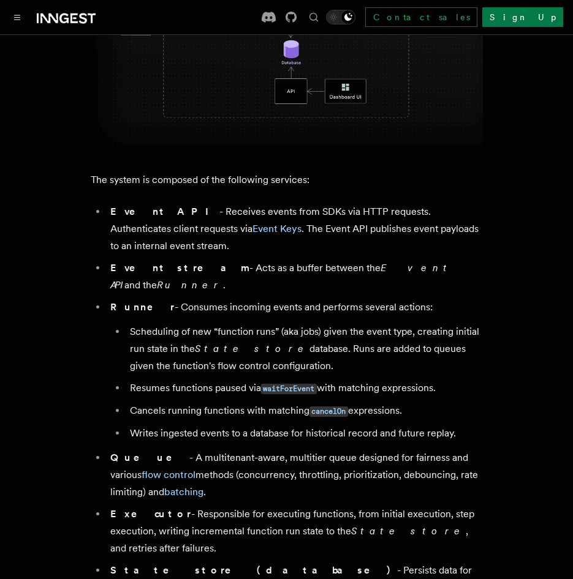
scroll to position [551, 0]
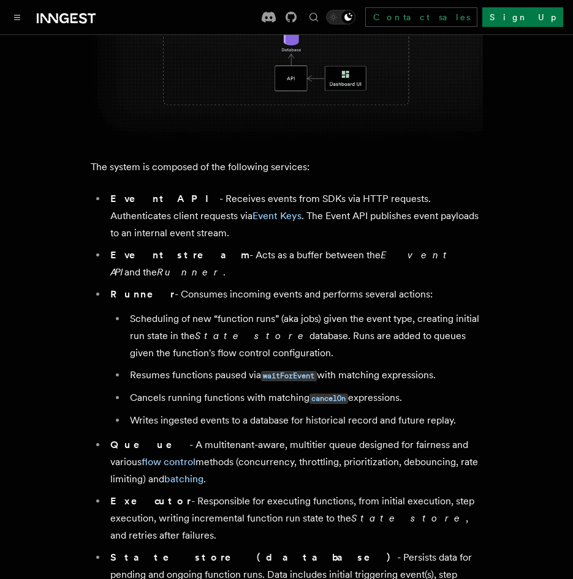
drag, startPoint x: 187, startPoint y: 422, endPoint x: 202, endPoint y: 451, distance: 33.1
click at [202, 451] on ul "Event API - Receives events from SDKs via HTTP requests. Authenticates client r…" at bounding box center [287, 454] width 392 height 528
drag, startPoint x: 202, startPoint y: 451, endPoint x: 198, endPoint y: 478, distance: 27.3
click at [198, 493] on li "Executor - Responsible for executing functions, from initial execution, step ex…" at bounding box center [295, 518] width 376 height 51
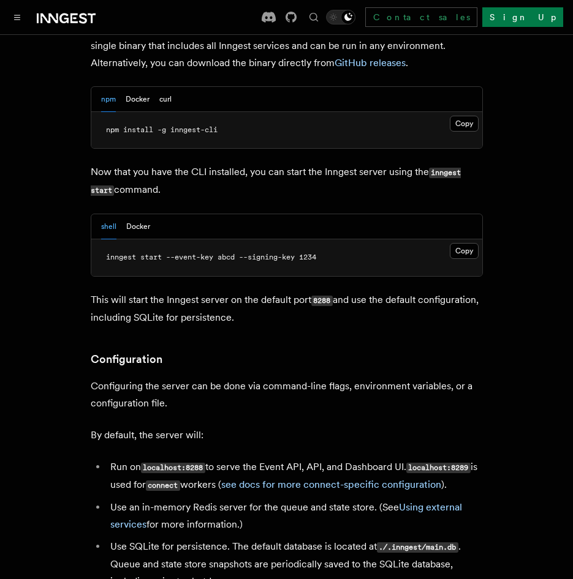
scroll to position [1225, 0]
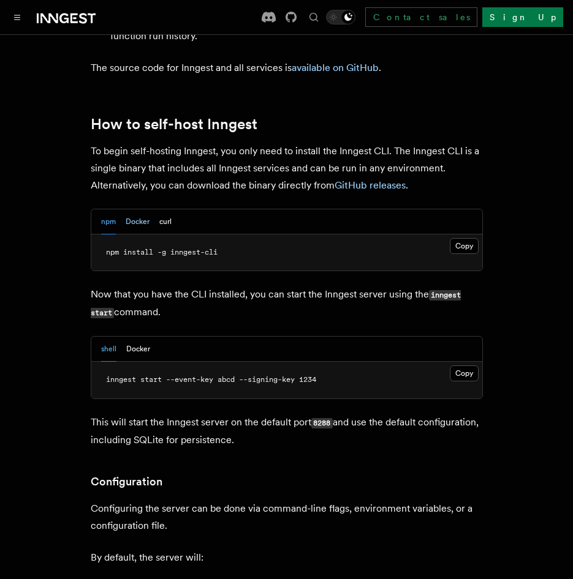
click at [136, 209] on button "Docker" at bounding box center [138, 221] width 24 height 25
drag, startPoint x: 122, startPoint y: 182, endPoint x: 272, endPoint y: 181, distance: 150.0
click at [272, 235] on pre "docker pull inngest/inngest" at bounding box center [286, 253] width 391 height 37
drag, startPoint x: 272, startPoint y: 181, endPoint x: 219, endPoint y: 254, distance: 89.9
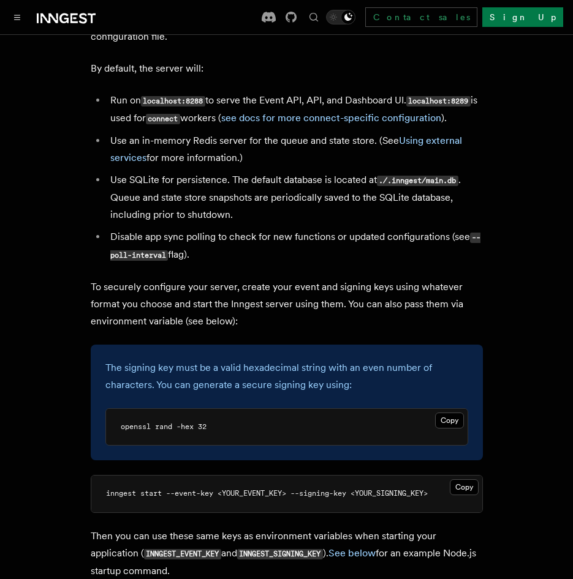
scroll to position [1715, 0]
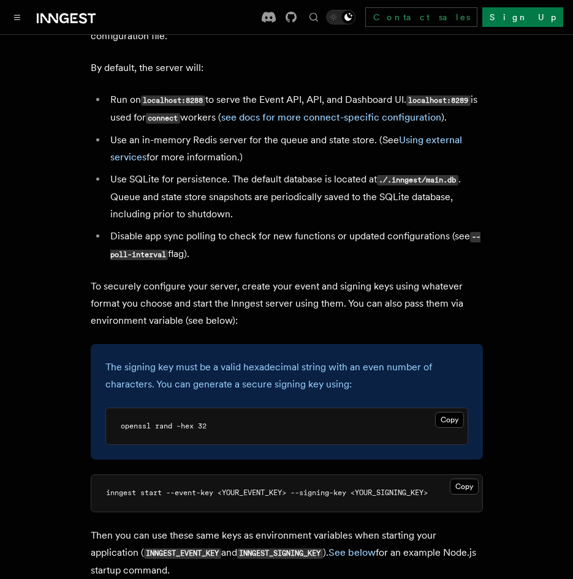
drag, startPoint x: 102, startPoint y: 225, endPoint x: 251, endPoint y: 254, distance: 152.2
click at [251, 278] on p "To securely configure your server, create your event and signing keys using wha…" at bounding box center [287, 303] width 392 height 51
drag, startPoint x: 249, startPoint y: 254, endPoint x: 75, endPoint y: 219, distance: 177.5
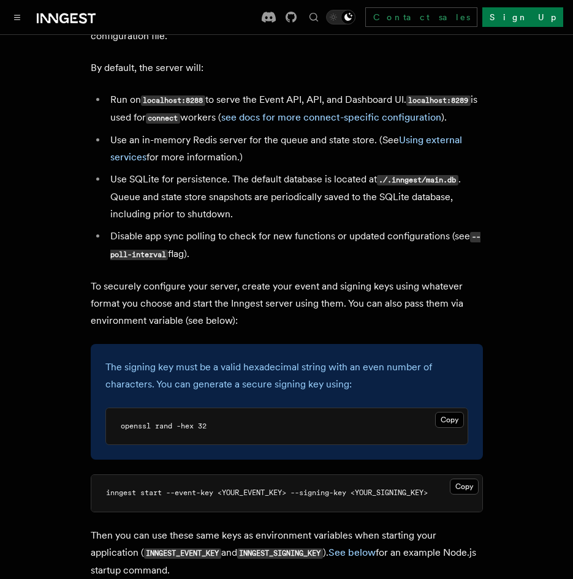
drag, startPoint x: 75, startPoint y: 219, endPoint x: 250, endPoint y: 274, distance: 183.6
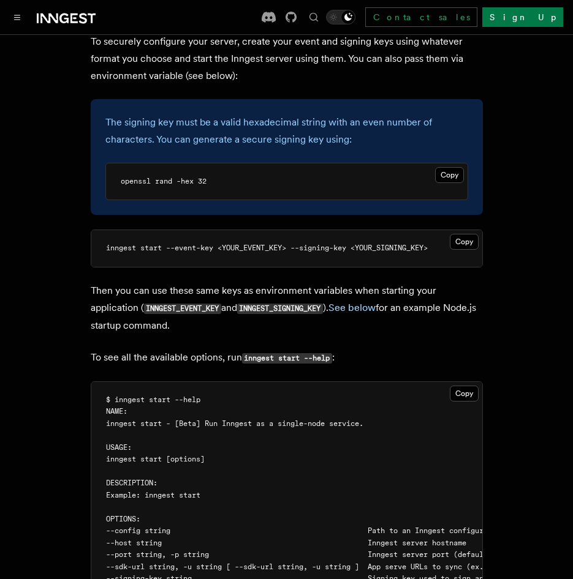
drag, startPoint x: 132, startPoint y: 345, endPoint x: 169, endPoint y: 460, distance: 120.4
drag, startPoint x: 169, startPoint y: 460, endPoint x: 163, endPoint y: 474, distance: 15.4
click at [163, 527] on span "--config string Path to an Inngest configuration file" at bounding box center [316, 531] width 420 height 9
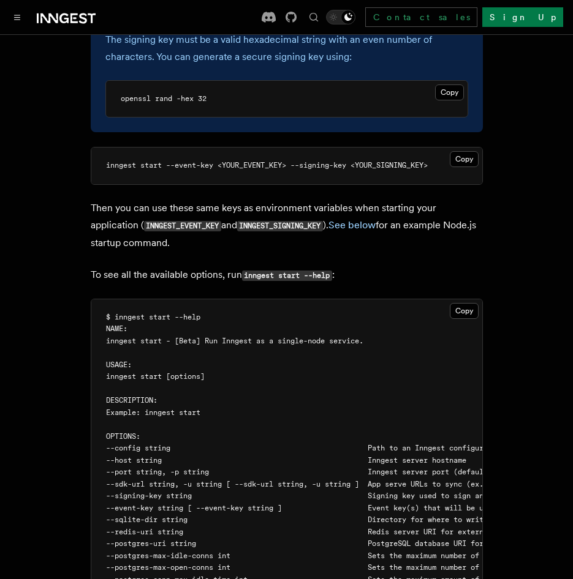
scroll to position [2204, 0]
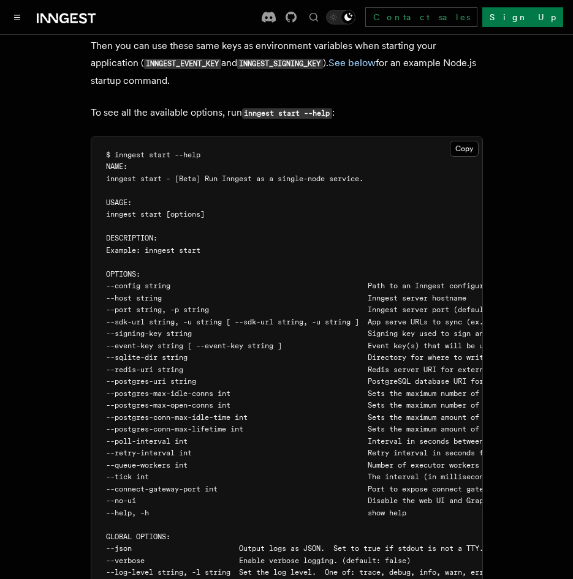
drag, startPoint x: 170, startPoint y: 261, endPoint x: 193, endPoint y: 435, distance: 175.4
click at [193, 435] on pre "$ inngest start --help NAME: inngest start - [Beta] Run Inngest as a single-nod…" at bounding box center [286, 364] width 391 height 454
drag, startPoint x: 193, startPoint y: 435, endPoint x: 188, endPoint y: 447, distance: 12.6
click at [188, 497] on span "--no-ui Disable the web UI and GraphQL API endpoint (default: false)" at bounding box center [365, 501] width 519 height 9
drag, startPoint x: 188, startPoint y: 449, endPoint x: 132, endPoint y: 247, distance: 209.8
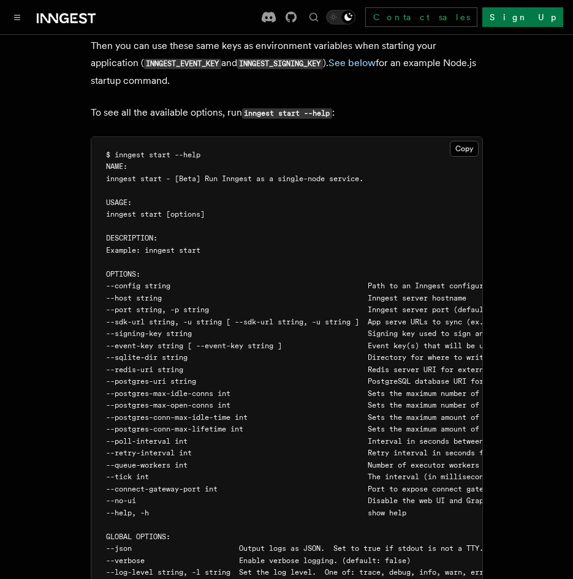
click at [132, 247] on code "$ inngest start --help NAME: inngest start - [Beta] Run Inngest as a single-nod…" at bounding box center [522, 364] width 832 height 427
drag, startPoint x: 132, startPoint y: 247, endPoint x: 162, endPoint y: 413, distance: 168.0
click at [162, 413] on pre "$ inngest start --help NAME: inngest start - [Beta] Run Inngest as a single-nod…" at bounding box center [286, 364] width 391 height 454
drag, startPoint x: 207, startPoint y: 454, endPoint x: 99, endPoint y: 254, distance: 227.4
click at [99, 254] on pre "$ inngest start --help NAME: inngest start - [Beta] Run Inngest as a single-nod…" at bounding box center [286, 364] width 391 height 454
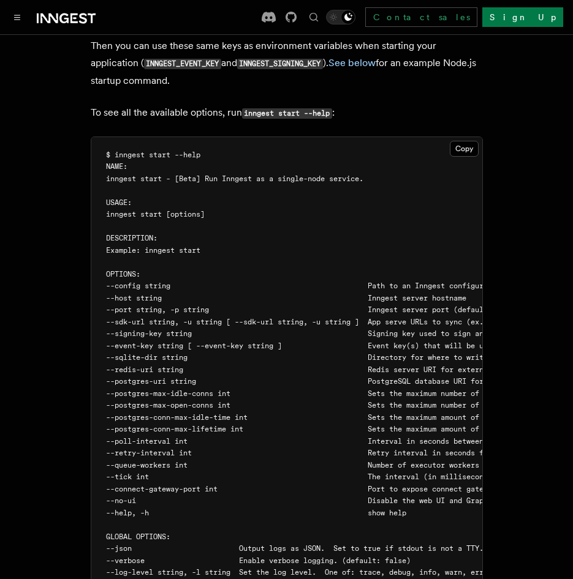
drag, startPoint x: 99, startPoint y: 254, endPoint x: 118, endPoint y: 318, distance: 66.3
click at [118, 377] on span "--postgres-uri string PostgreSQL database URI for configuration and history per…" at bounding box center [440, 381] width 669 height 9
drag, startPoint x: 158, startPoint y: 282, endPoint x: 434, endPoint y: 449, distance: 322.3
click at [434, 449] on pre "$ inngest start --help NAME: inngest start - [Beta] Run Inngest as a single-nod…" at bounding box center [286, 364] width 391 height 454
drag, startPoint x: 434, startPoint y: 449, endPoint x: 262, endPoint y: 440, distance: 171.7
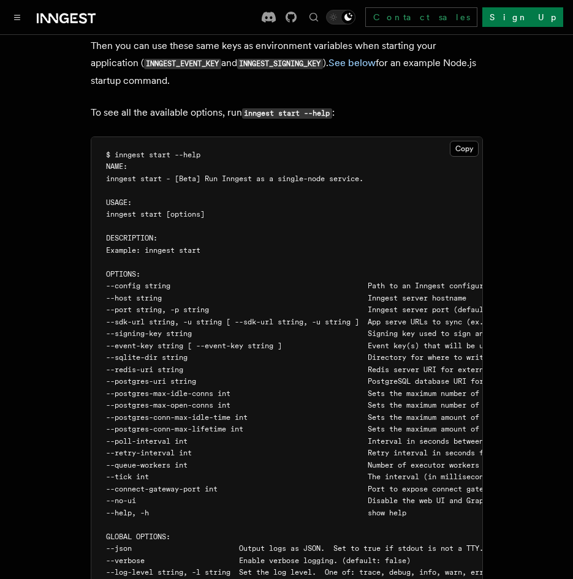
click at [262, 497] on span "--no-ui Disable the web UI and GraphQL API endpoint (default: false)" at bounding box center [365, 501] width 519 height 9
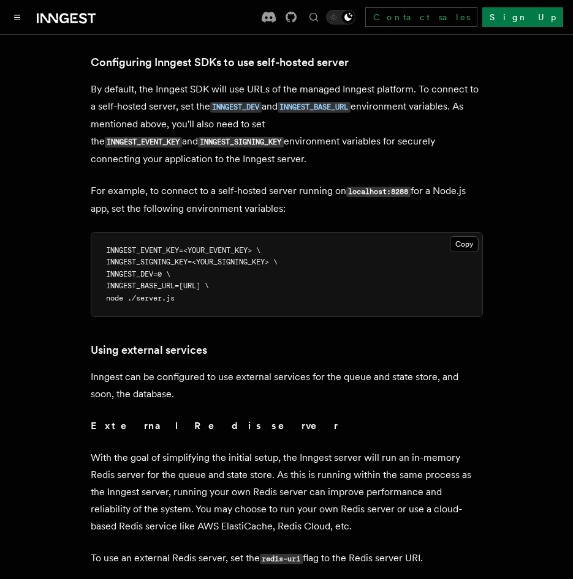
scroll to position [2878, 0]
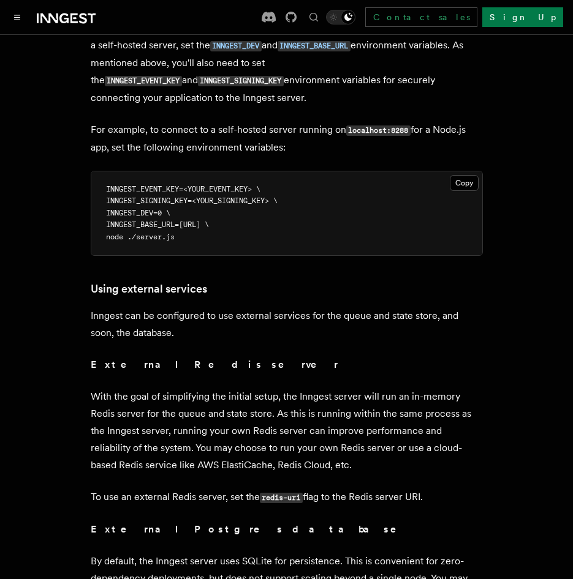
drag, startPoint x: 329, startPoint y: 385, endPoint x: 197, endPoint y: 323, distance: 146.3
click at [197, 388] on p "With the goal of simplifying the initial setup, the Inngest server will run an …" at bounding box center [287, 431] width 392 height 86
drag, startPoint x: 197, startPoint y: 323, endPoint x: 276, endPoint y: 377, distance: 95.8
click at [276, 388] on p "With the goal of simplifying the initial setup, the Inngest server will run an …" at bounding box center [287, 431] width 392 height 86
drag, startPoint x: 309, startPoint y: 396, endPoint x: 154, endPoint y: 322, distance: 170.9
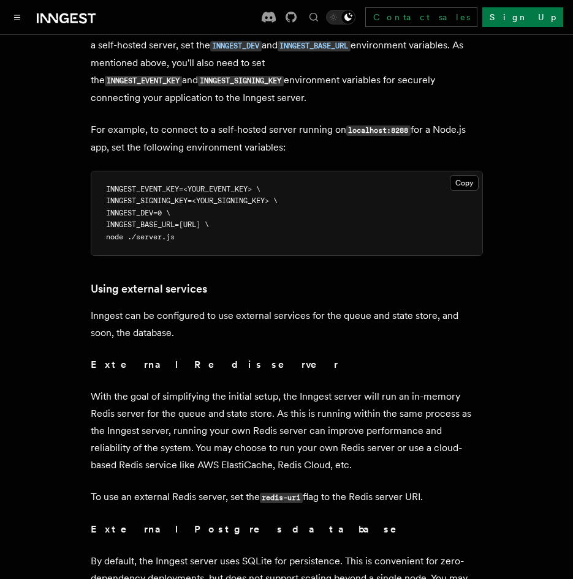
click at [154, 388] on p "With the goal of simplifying the initial setup, the Inngest server will run an …" at bounding box center [287, 431] width 392 height 86
drag, startPoint x: 154, startPoint y: 322, endPoint x: 336, endPoint y: 384, distance: 192.1
click at [336, 388] on p "With the goal of simplifying the initial setup, the Inngest server will run an …" at bounding box center [287, 431] width 392 height 86
drag, startPoint x: 347, startPoint y: 397, endPoint x: 127, endPoint y: 324, distance: 231.2
click at [127, 388] on p "With the goal of simplifying the initial setup, the Inngest server will run an …" at bounding box center [287, 431] width 392 height 86
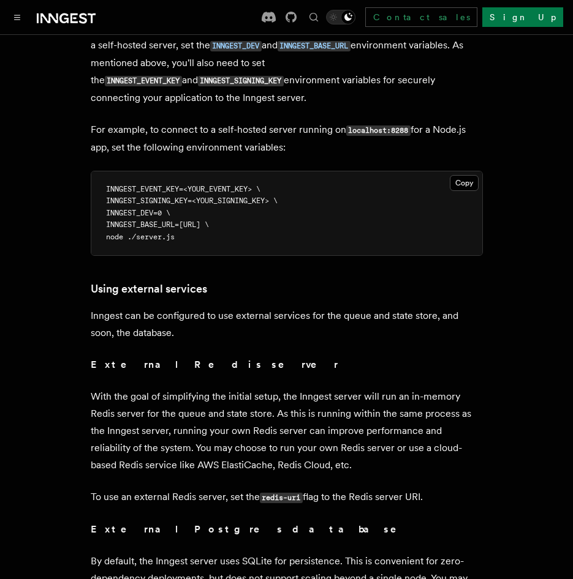
drag, startPoint x: 127, startPoint y: 324, endPoint x: 252, endPoint y: 394, distance: 142.6
click at [252, 394] on p "With the goal of simplifying the initial setup, the Inngest server will run an …" at bounding box center [287, 431] width 392 height 86
drag, startPoint x: 327, startPoint y: 392, endPoint x: 118, endPoint y: 344, distance: 214.9
click at [118, 388] on p "With the goal of simplifying the initial setup, the Inngest server will run an …" at bounding box center [287, 431] width 392 height 86
drag
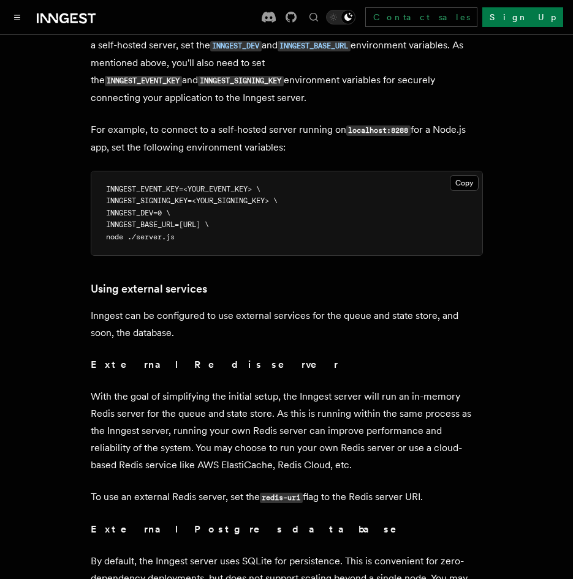
click at [346, 396] on p "With the goal of simplifying the initial setup, the Inngest server will run an …" at bounding box center [287, 431] width 392 height 86
click at [131, 388] on p "With the goal of simplifying the initial setup, the Inngest server will run an …" at bounding box center [287, 431] width 392 height 86
click at [348, 396] on p "With the goal of simplifying the initial setup, the Inngest server will run an …" at bounding box center [287, 431] width 392 height 86
click at [145, 388] on p "With the goal of simplifying the initial setup, the Inngest server will run an …" at bounding box center [287, 431] width 392 height 86
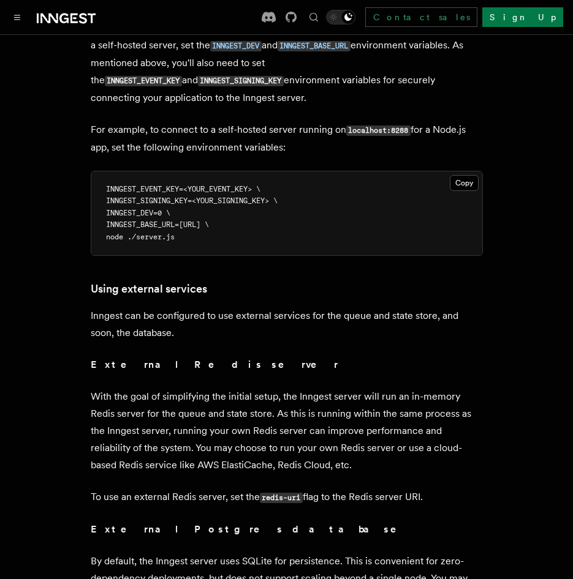
click at [374, 521] on p "External Postgres database" at bounding box center [287, 529] width 392 height 17
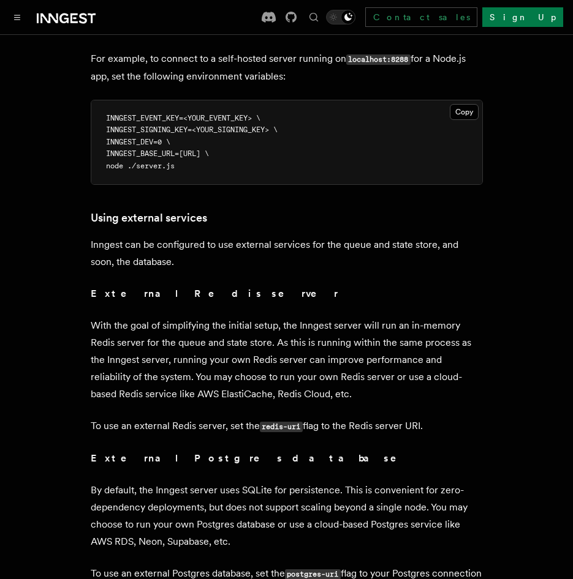
scroll to position [3123, 0]
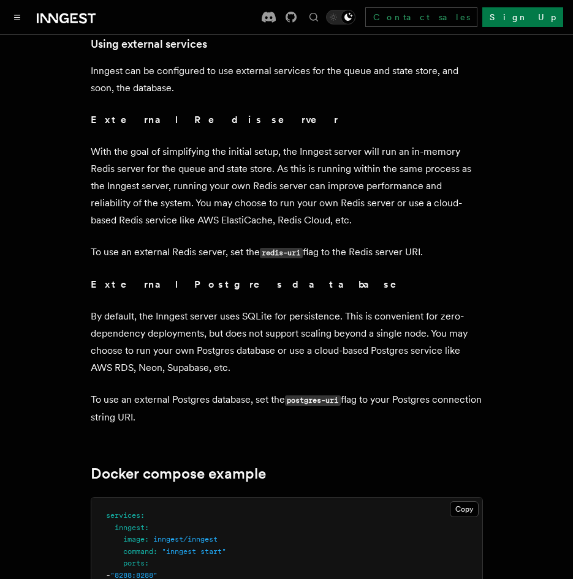
click at [206, 391] on p "To use an external Postgres database, set the postgres-uri flag to your Postgre…" at bounding box center [287, 408] width 392 height 35
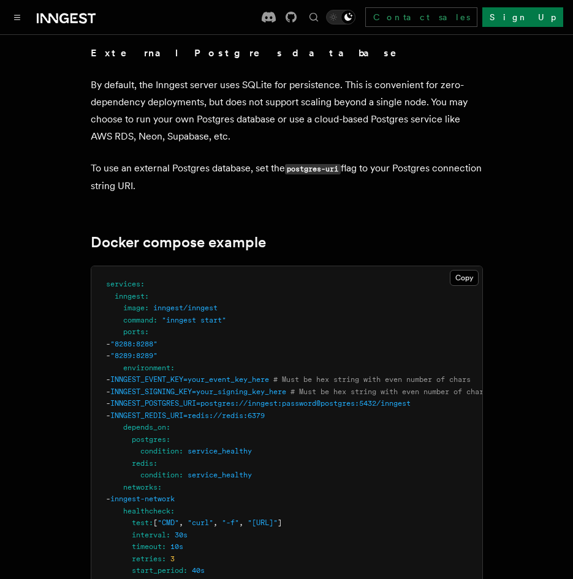
scroll to position [3368, 0]
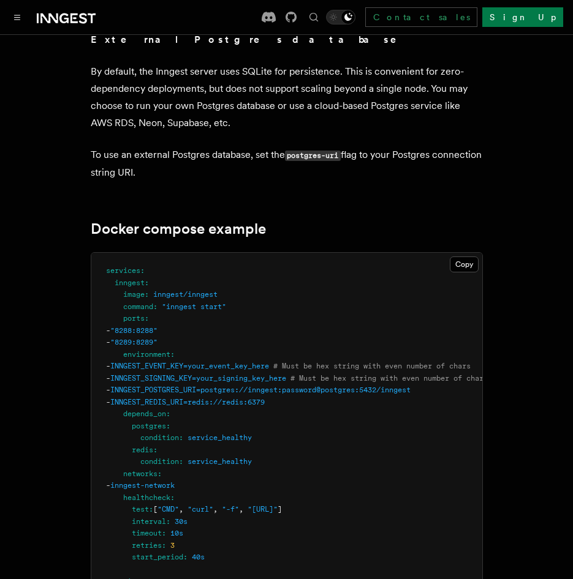
click at [251, 457] on span "service_healthy" at bounding box center [219, 461] width 64 height 9
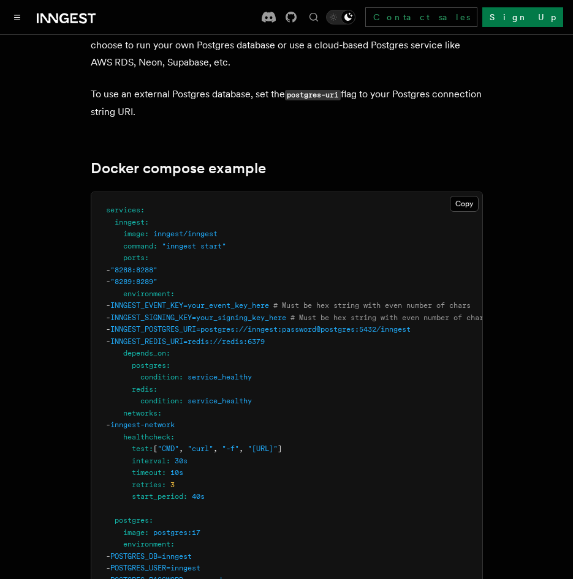
scroll to position [3429, 0]
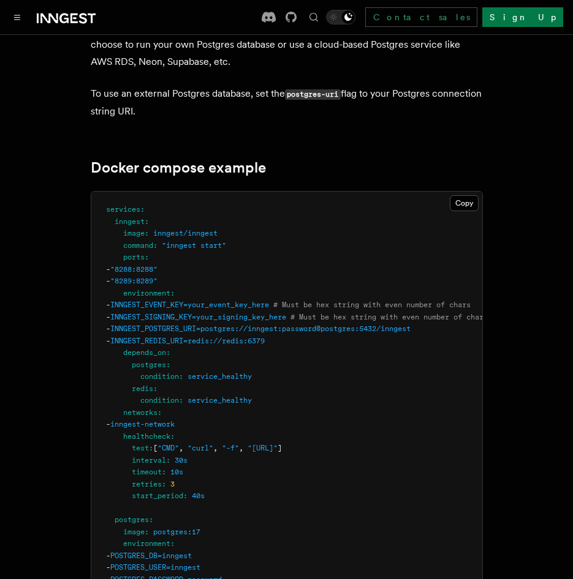
scroll to position [3613, 0]
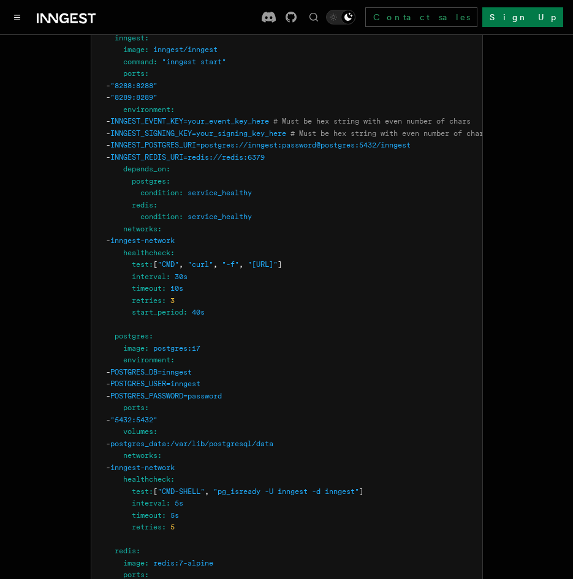
click at [227, 438] on pre "services : inngest : image : inngest/inngest command : "inngest start" ports : …" at bounding box center [286, 414] width 391 height 813
click at [228, 467] on pre "services : inngest : image : inngest/inngest command : "inngest start" ports : …" at bounding box center [286, 414] width 391 height 813
click at [162, 258] on pre "services : inngest : image : inngest/inngest command : "inngest start" ports : …" at bounding box center [286, 414] width 391 height 813
click at [225, 487] on span ""pg_isready -U inngest -d inngest"" at bounding box center [286, 491] width 146 height 9
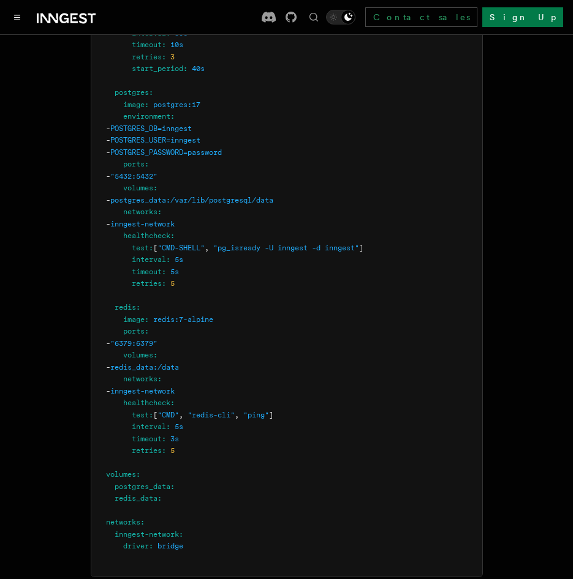
scroll to position [3858, 0]
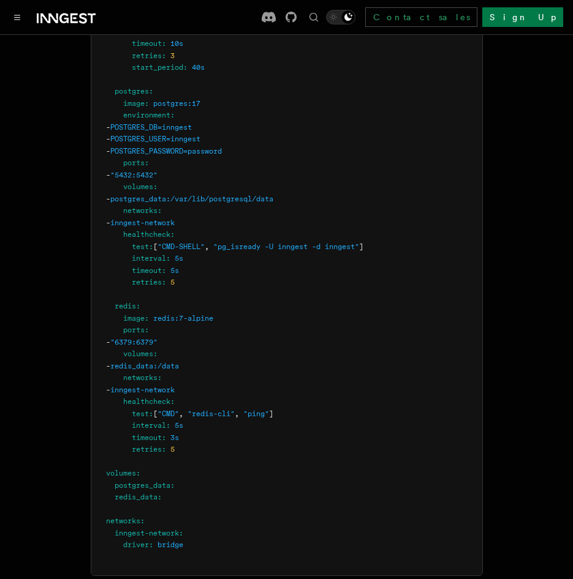
click at [247, 446] on pre "services : inngest : image : inngest/inngest command : "inngest start" ports : …" at bounding box center [286, 169] width 391 height 813
click at [230, 479] on pre "services : inngest : image : inngest/inngest command : "inngest start" ports : …" at bounding box center [286, 169] width 391 height 813
click at [173, 240] on pre "services : inngest : image : inngest/inngest command : "inngest start" ports : …" at bounding box center [286, 169] width 391 height 813
click at [225, 445] on pre "services : inngest : image : inngest/inngest command : "inngest start" ports : …" at bounding box center [286, 169] width 391 height 813
click at [189, 277] on pre "services : inngest : image : inngest/inngest command : "inngest start" ports : …" at bounding box center [286, 169] width 391 height 813
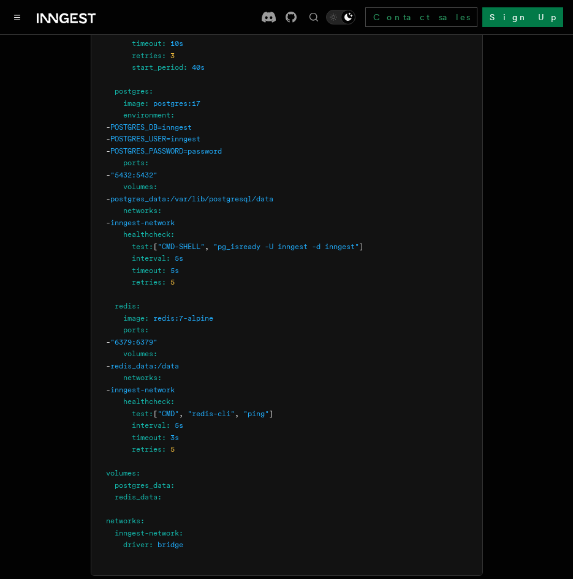
click at [236, 418] on pre "services : inngest : image : inngest/inngest command : "inngest start" ports : …" at bounding box center [286, 169] width 391 height 813
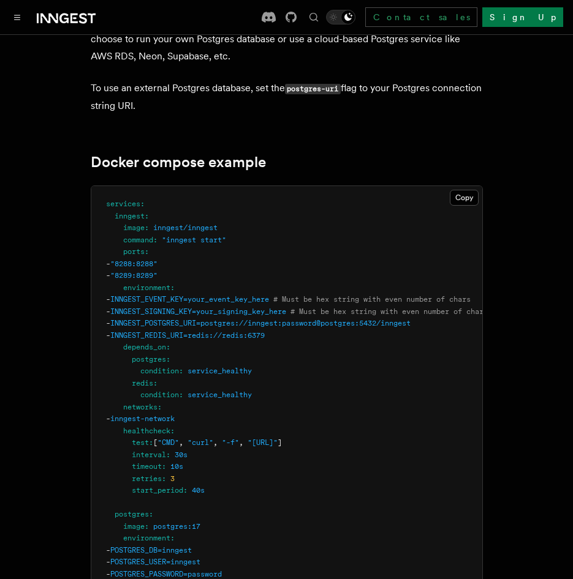
scroll to position [3429, 0]
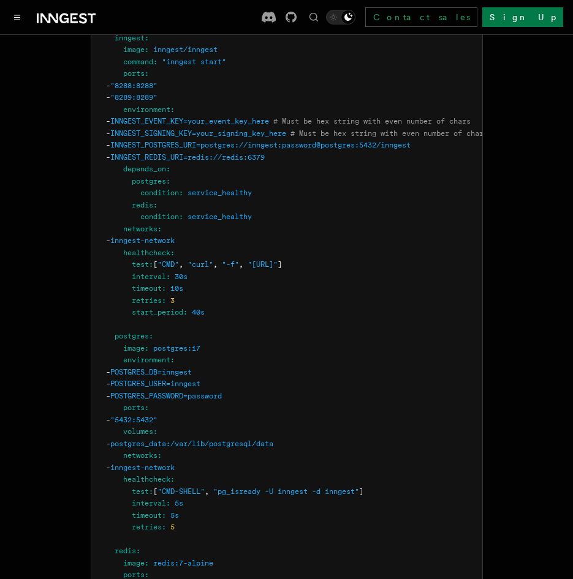
scroll to position [3490, 0]
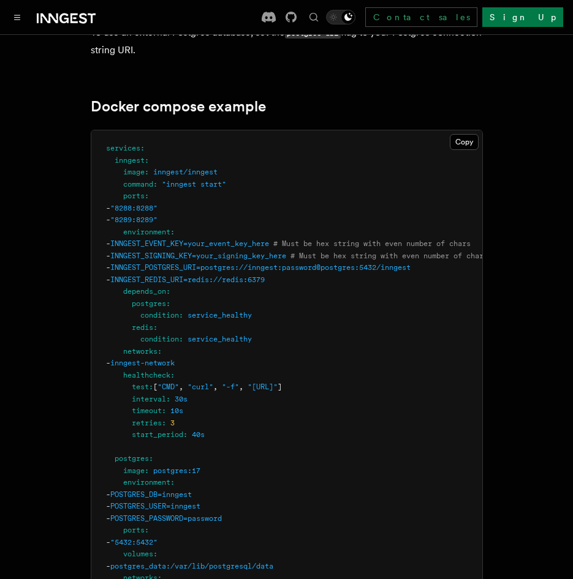
click at [293, 481] on pre "services : inngest : image : inngest/inngest command : "inngest start" ports : …" at bounding box center [286, 536] width 391 height 813
click at [260, 510] on pre "services : inngest : image : inngest/inngest command : "inngest start" ports : …" at bounding box center [286, 536] width 391 height 813
click at [178, 221] on pre "services : inngest : image : inngest/inngest command : "inngest start" ports : …" at bounding box center [286, 536] width 391 height 813
click at [270, 513] on pre "services : inngest : image : inngest/inngest command : "inngest start" ports : …" at bounding box center [286, 536] width 391 height 813
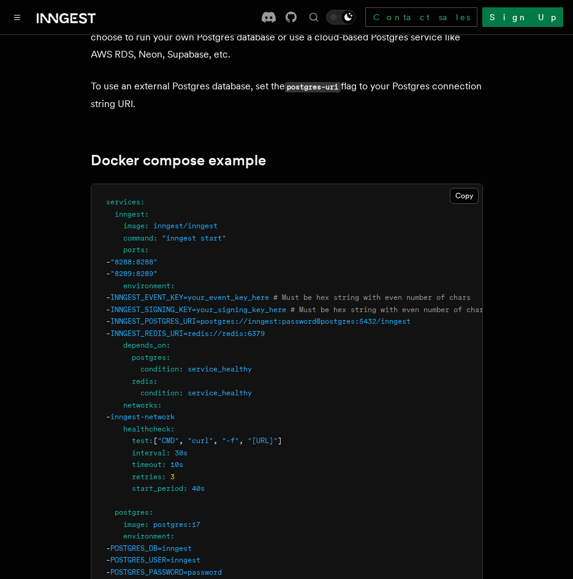
scroll to position [3368, 0]
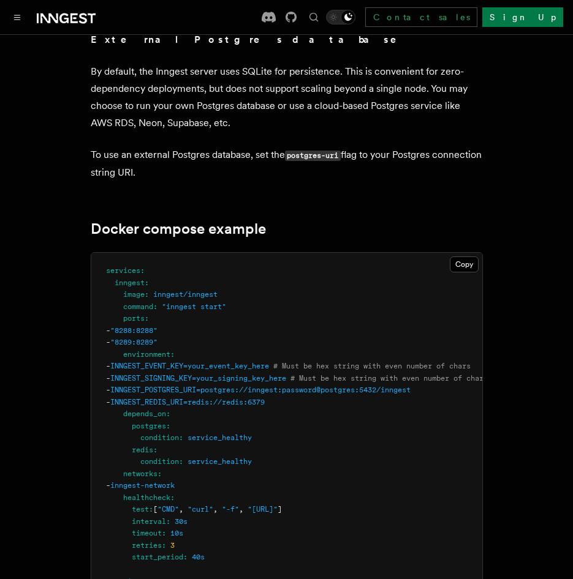
drag, startPoint x: 170, startPoint y: 358, endPoint x: 222, endPoint y: 523, distance: 173.3
drag, startPoint x: 222, startPoint y: 523, endPoint x: 132, endPoint y: 497, distance: 93.6
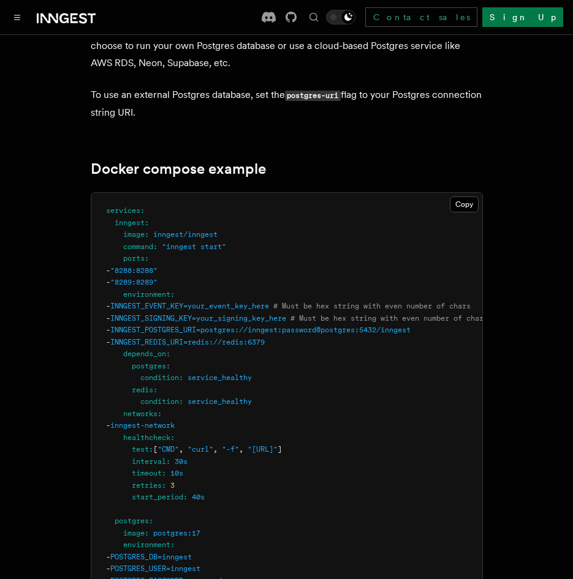
scroll to position [3552, 0]
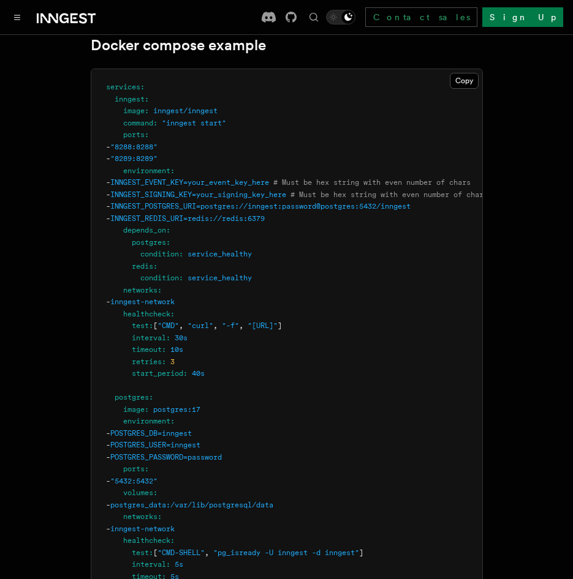
drag, startPoint x: 159, startPoint y: 115, endPoint x: 193, endPoint y: 314, distance: 201.2
click at [193, 314] on pre "services : inngest : image : inngest/inngest command : "inngest start" ports : …" at bounding box center [286, 475] width 391 height 813
drag, startPoint x: 193, startPoint y: 314, endPoint x: 184, endPoint y: 331, distance: 19.5
click at [184, 331] on pre "services : inngest : image : inngest/inngest command : "inngest start" ports : …" at bounding box center [286, 475] width 391 height 813
